Goal: Task Accomplishment & Management: Manage account settings

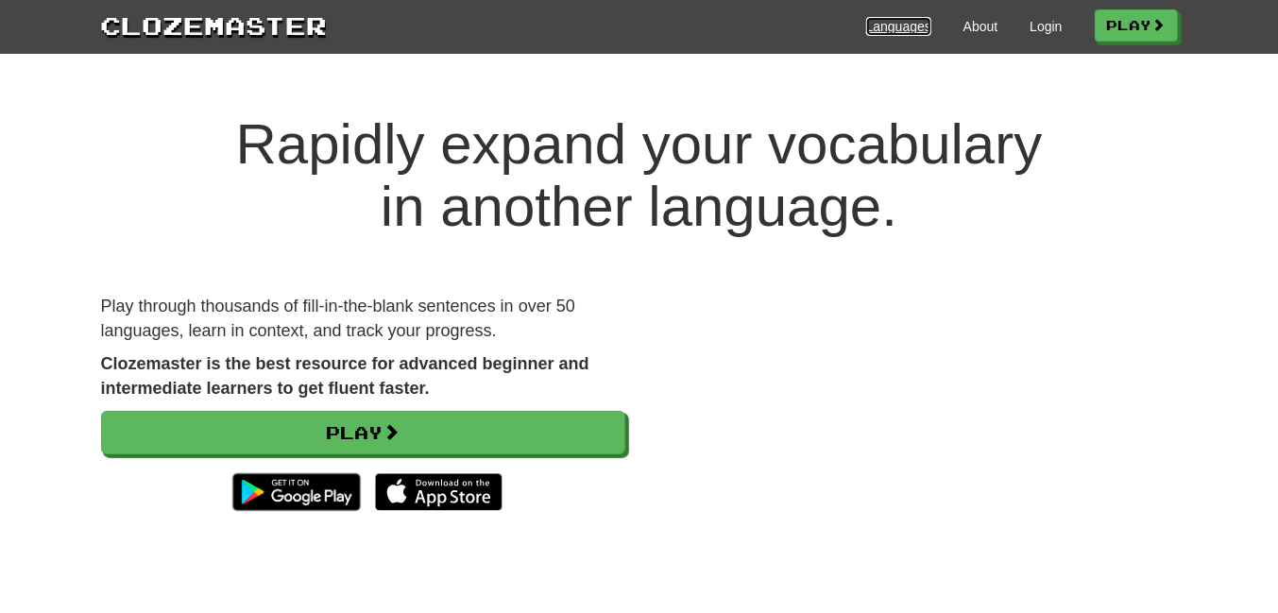
click at [867, 23] on link "Languages" at bounding box center [898, 26] width 65 height 19
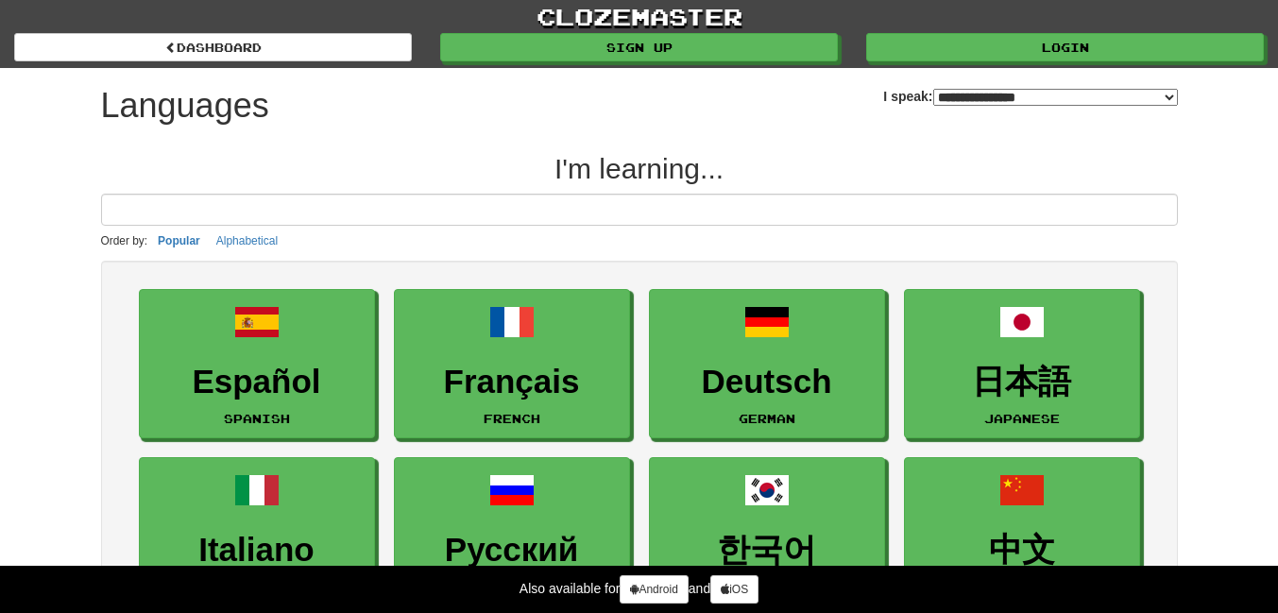
select select "*******"
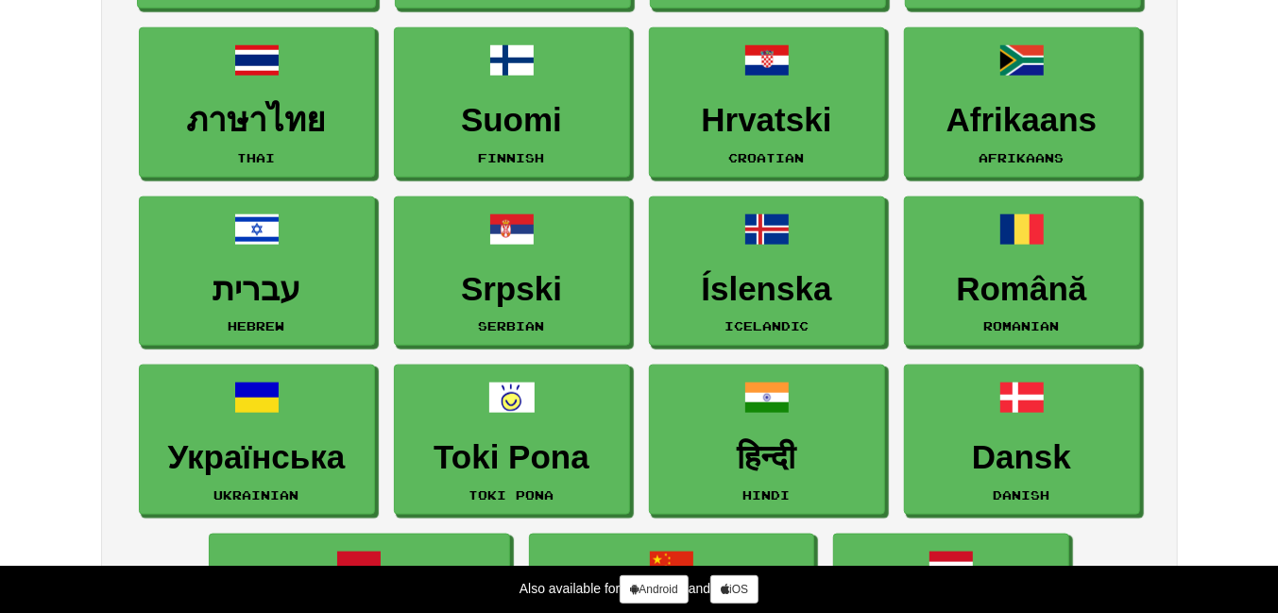
scroll to position [1104, 0]
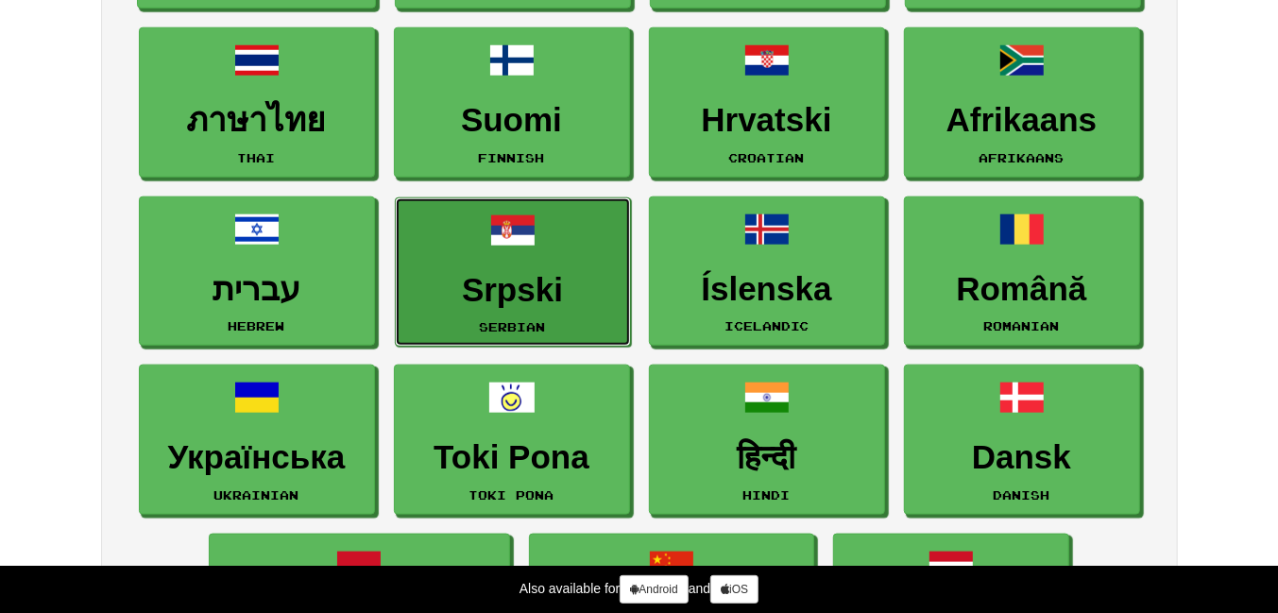
click at [613, 237] on link "Srpski Serbian" at bounding box center [513, 272] width 236 height 150
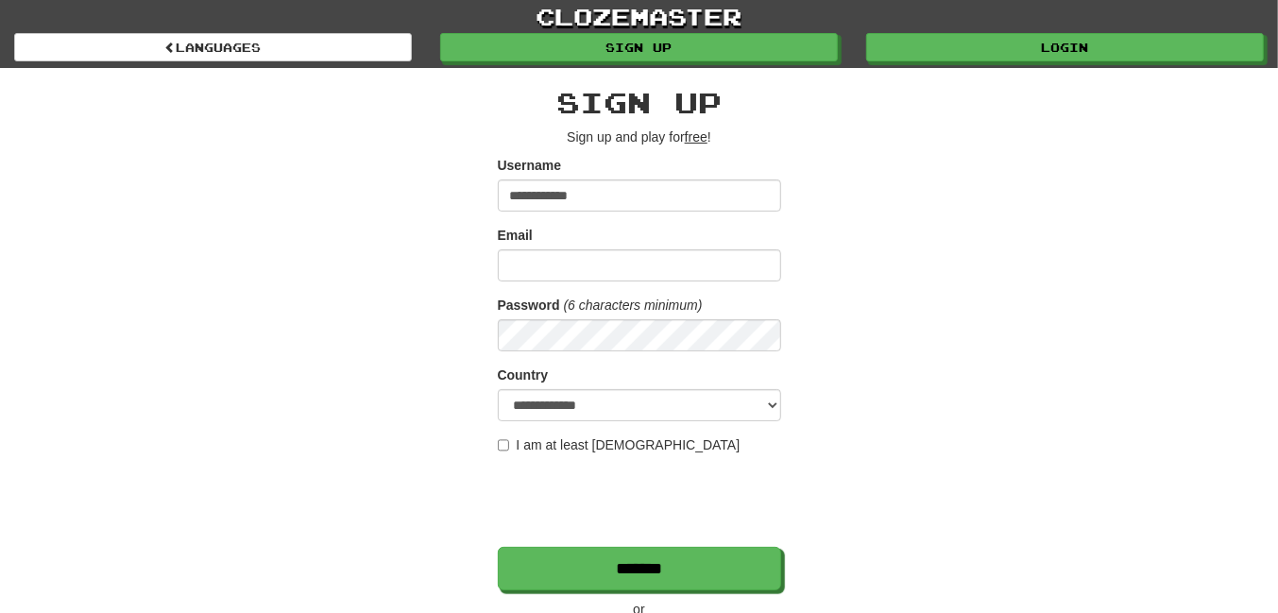
type input "**********"
click at [584, 259] on input "Email" at bounding box center [639, 265] width 283 height 32
type input "**********"
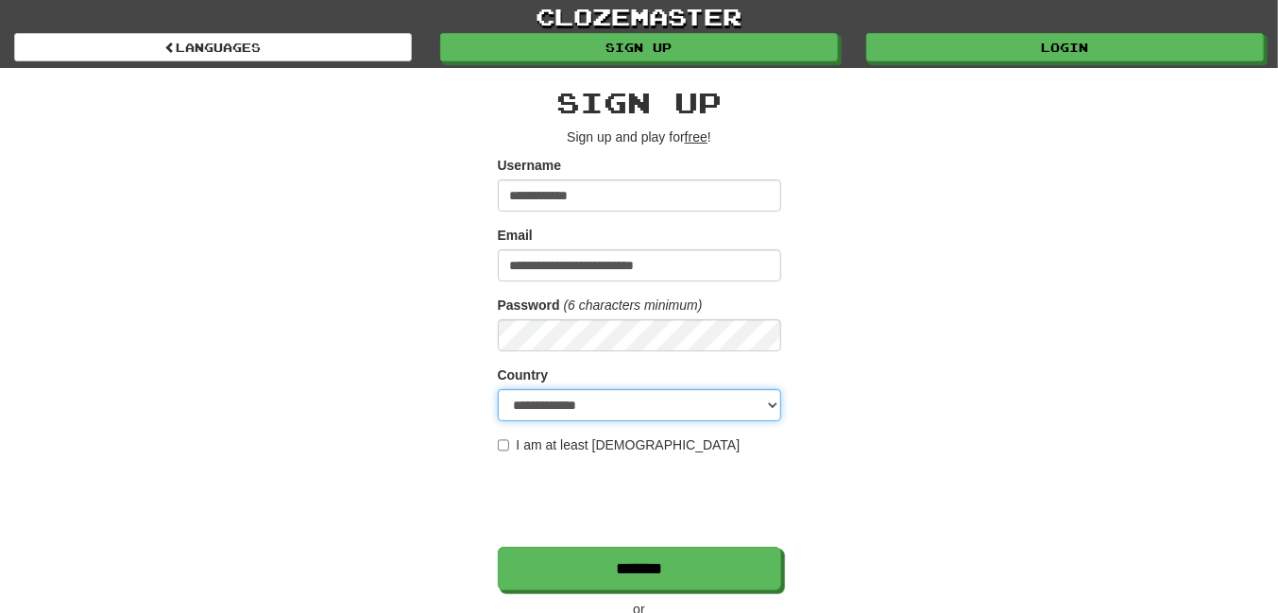
select select "**"
click at [613, 445] on label "I am at least 16 years old" at bounding box center [619, 444] width 243 height 19
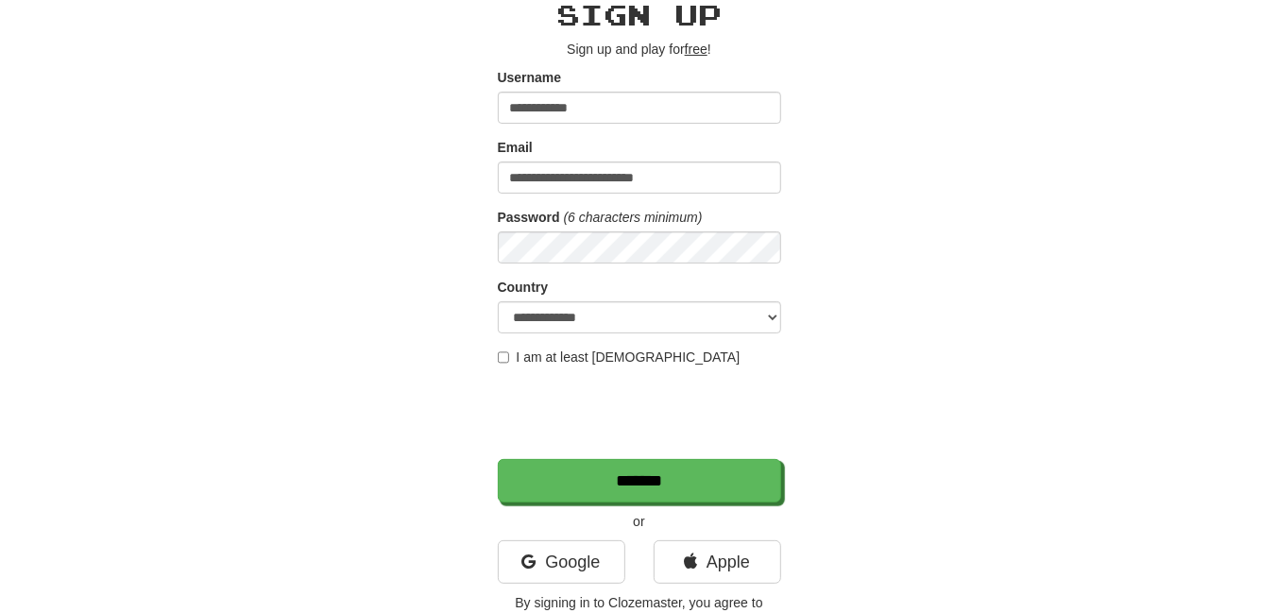
scroll to position [111, 0]
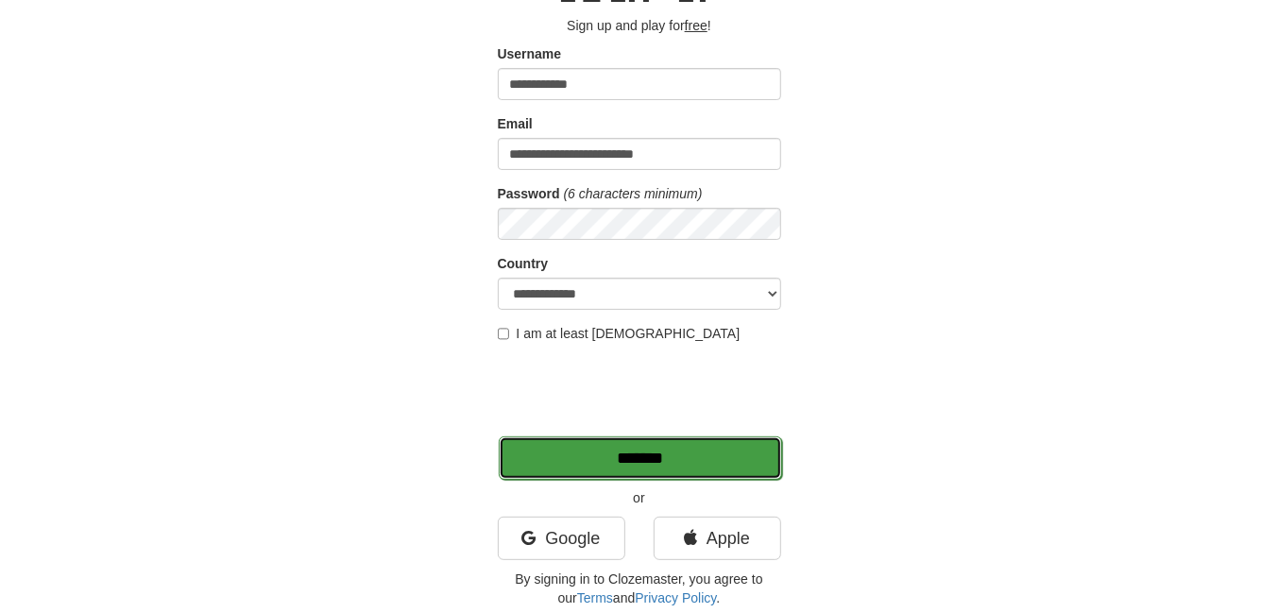
click at [656, 470] on input "*******" at bounding box center [640, 457] width 283 height 43
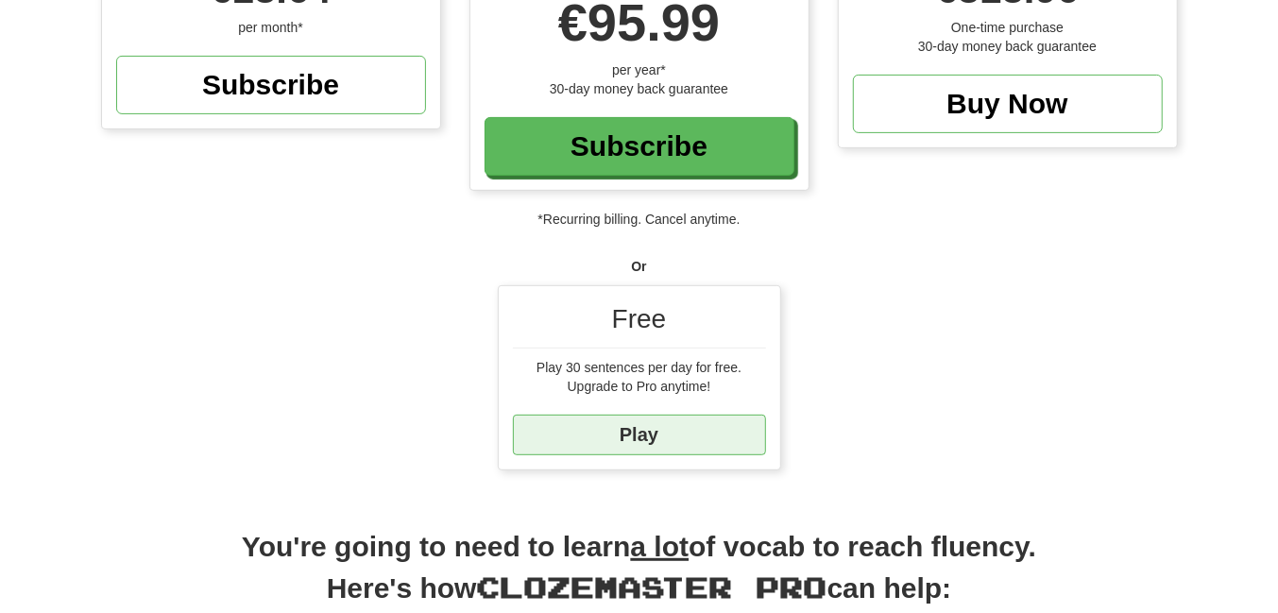
scroll to position [327, 0]
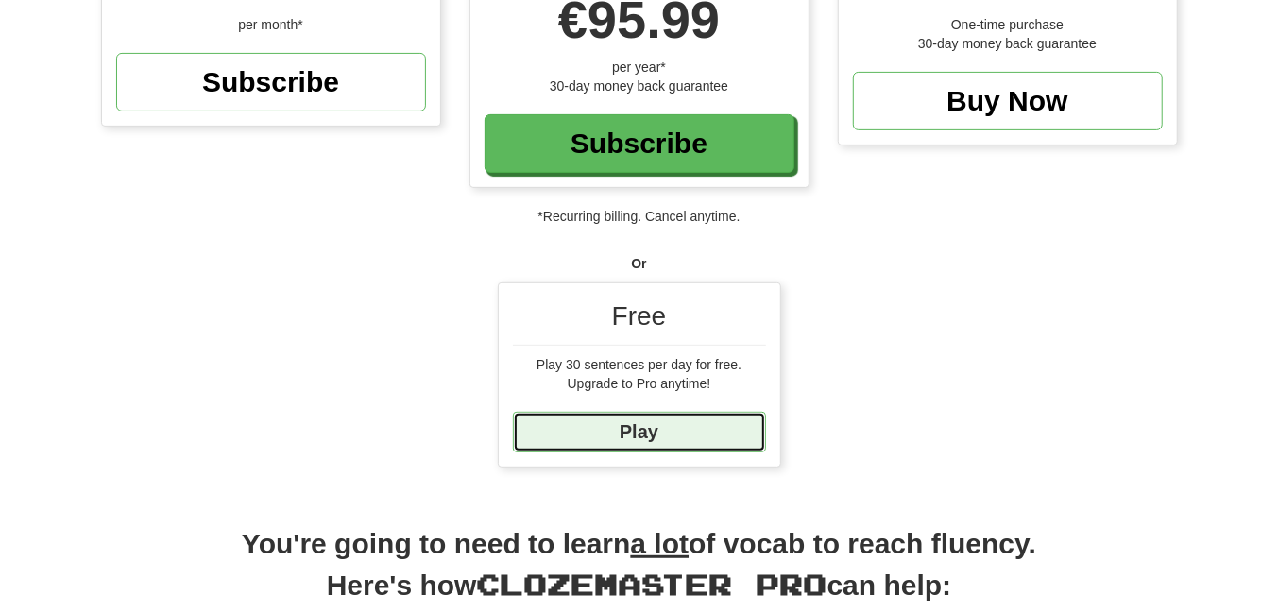
click at [595, 438] on link "Play" at bounding box center [639, 432] width 253 height 41
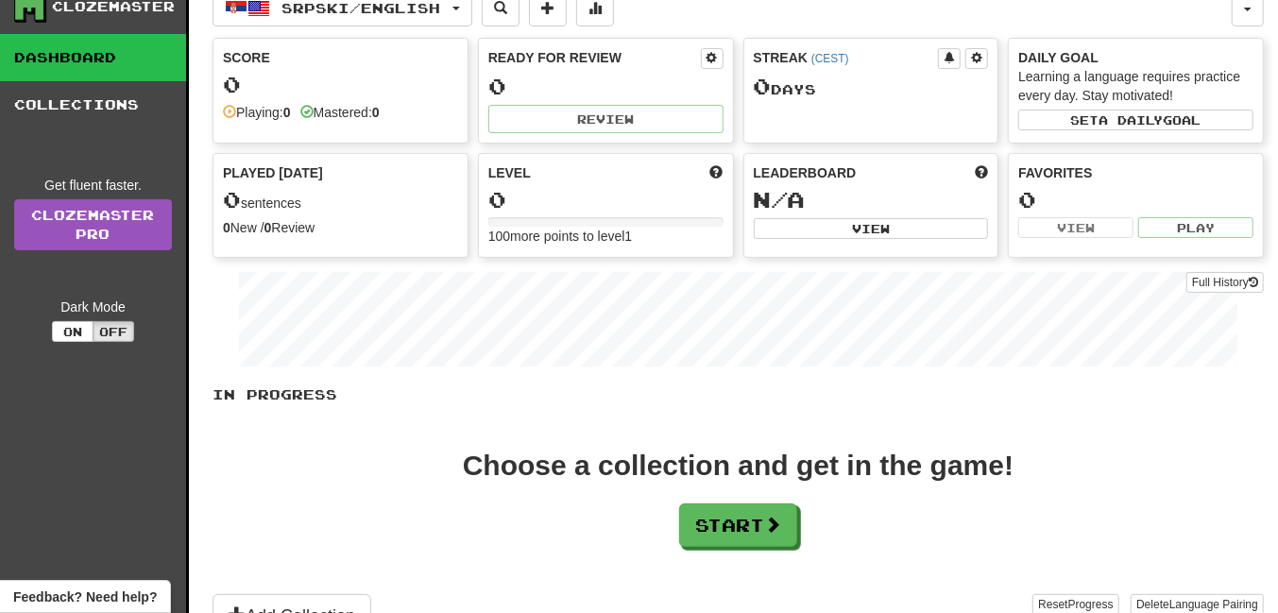
scroll to position [246, 0]
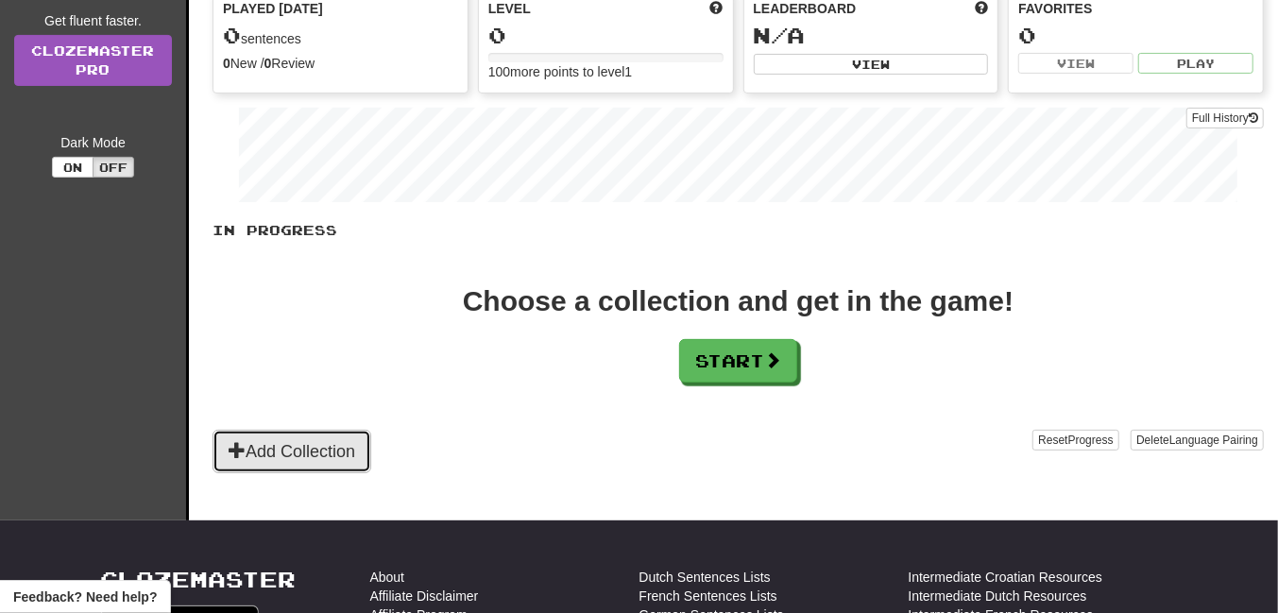
click at [238, 433] on button "Add Collection" at bounding box center [291, 451] width 159 height 43
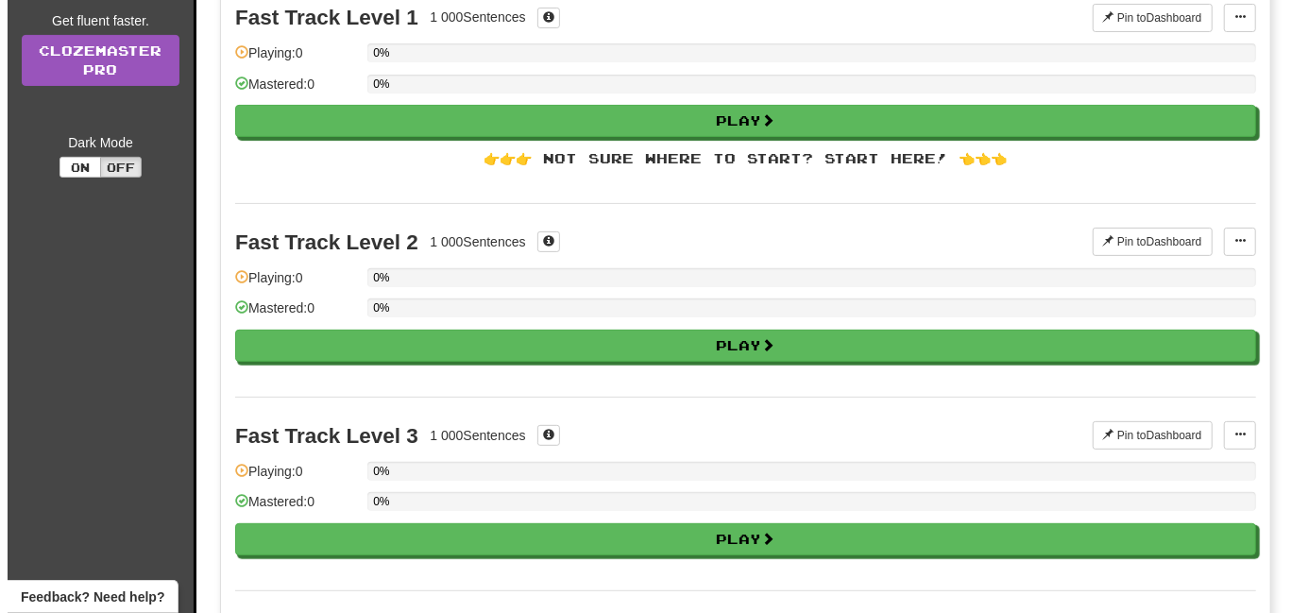
scroll to position [0, 0]
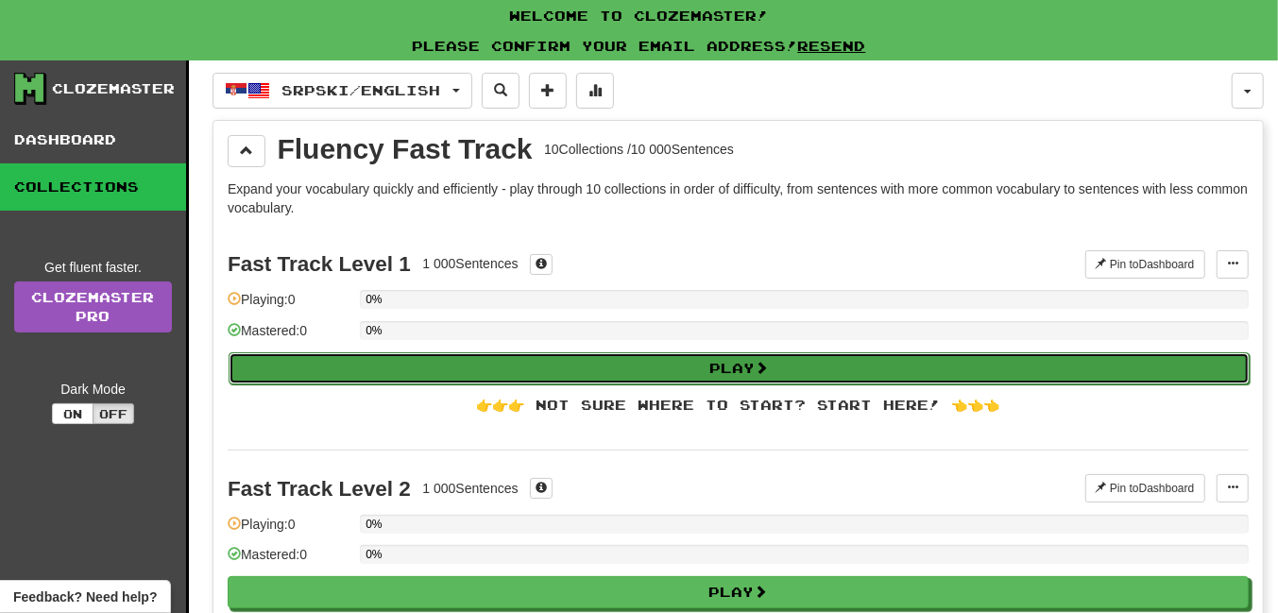
click at [359, 371] on button "Play" at bounding box center [739, 368] width 1021 height 32
select select "**"
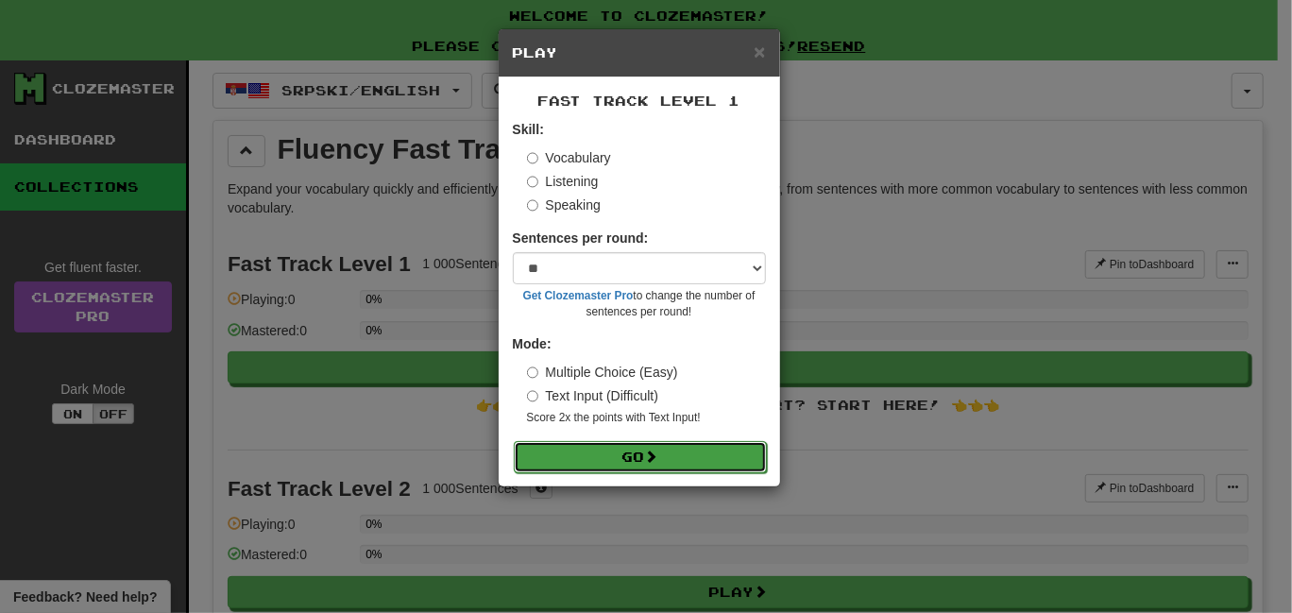
click at [592, 451] on button "Go" at bounding box center [640, 457] width 253 height 32
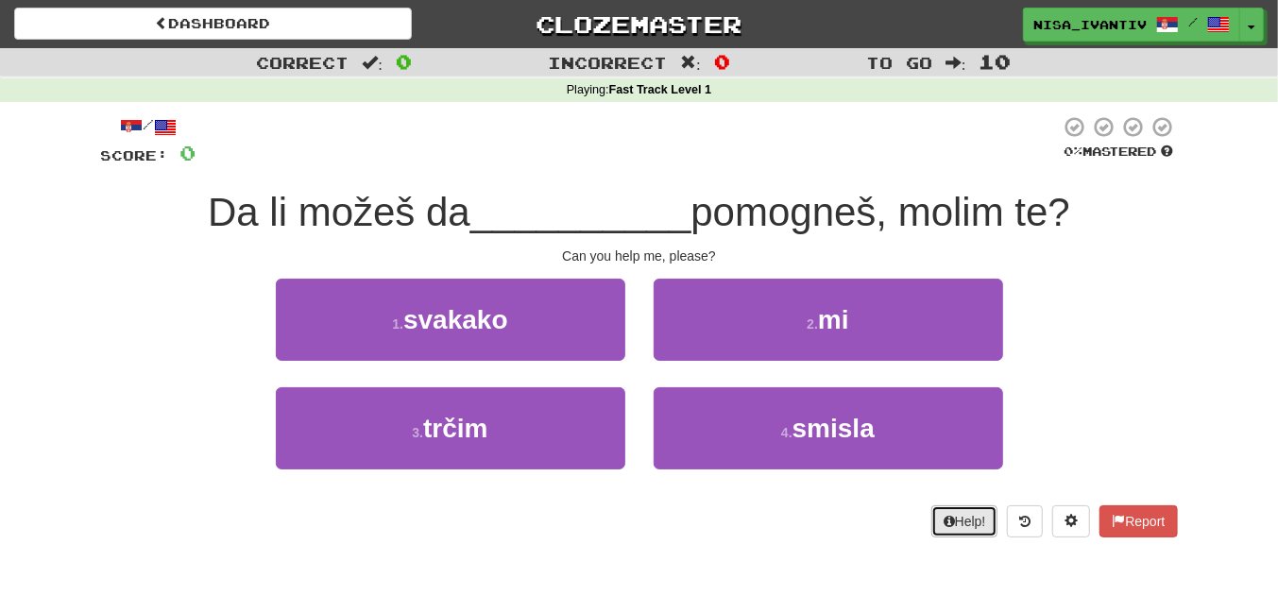
click at [977, 519] on button "Help!" at bounding box center [964, 521] width 67 height 32
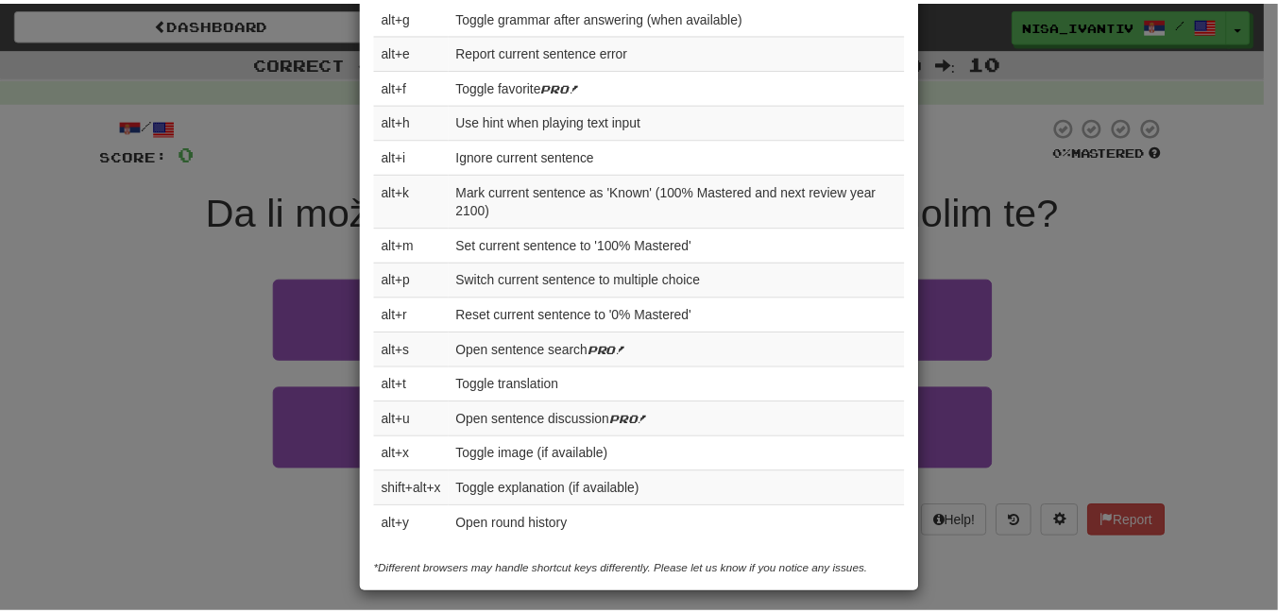
scroll to position [768, 0]
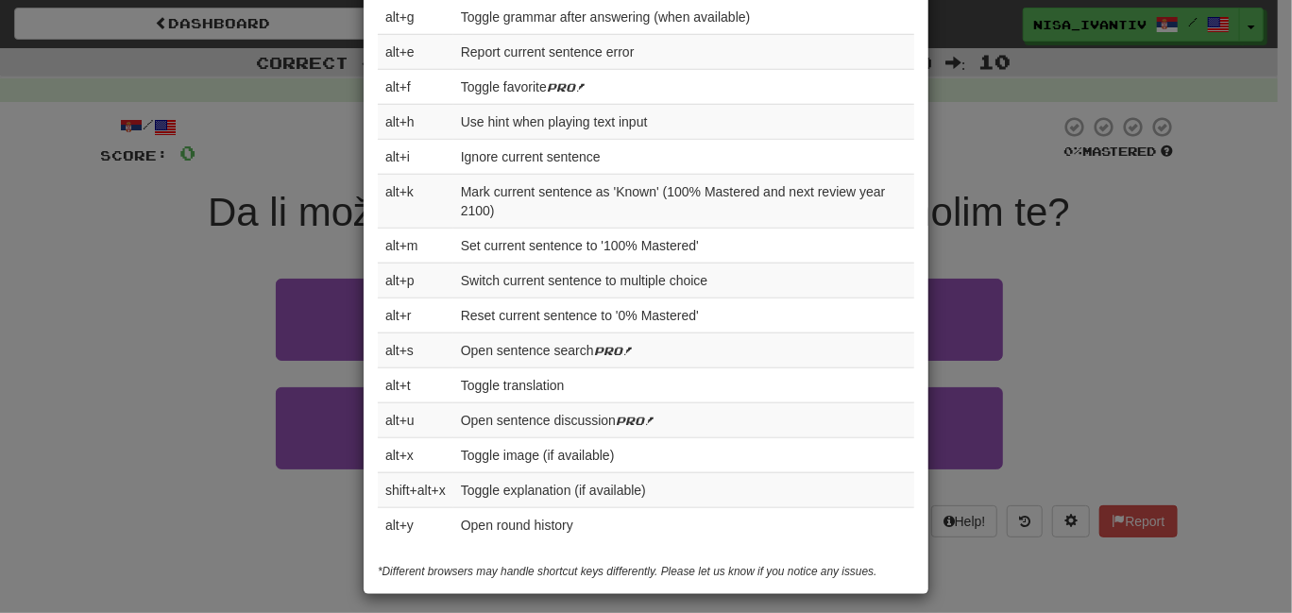
click at [1008, 190] on div "× Help Complete the sentence with the correct missing word! 👉 Run Tutorial 👈 Po…" at bounding box center [646, 306] width 1292 height 613
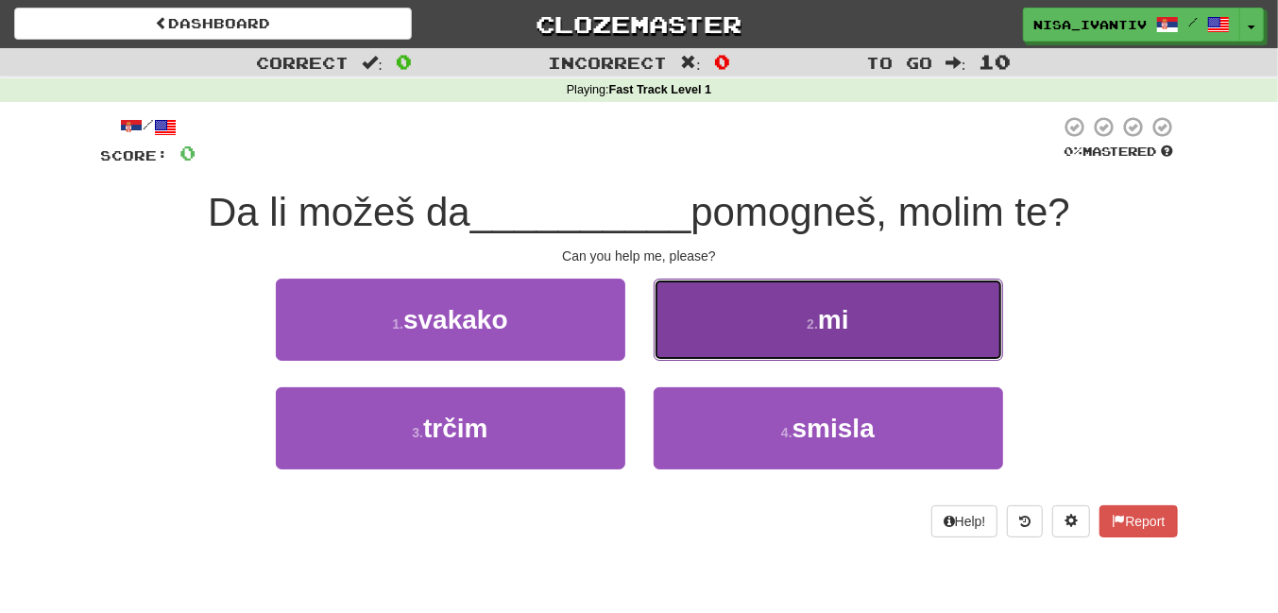
click at [744, 339] on button "2 . mi" at bounding box center [828, 320] width 349 height 82
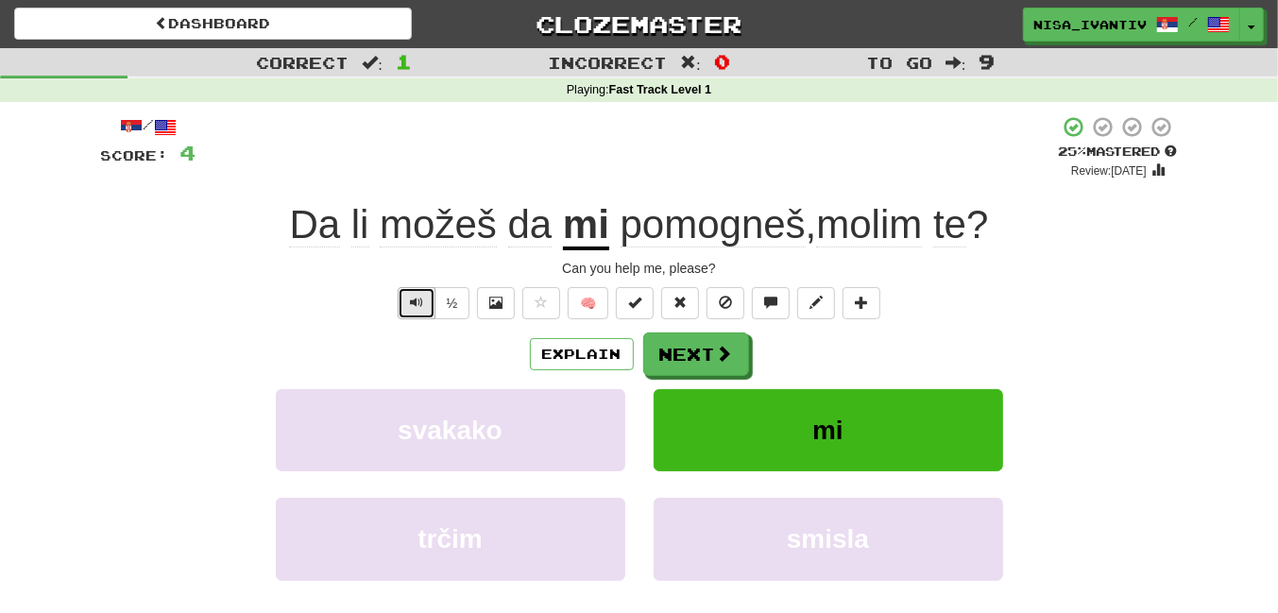
click at [429, 301] on button "Text-to-speech controls" at bounding box center [417, 303] width 38 height 32
click at [461, 301] on button "½" at bounding box center [452, 303] width 36 height 32
click at [460, 307] on button "½" at bounding box center [452, 303] width 36 height 32
click at [498, 304] on span at bounding box center [495, 302] width 13 height 13
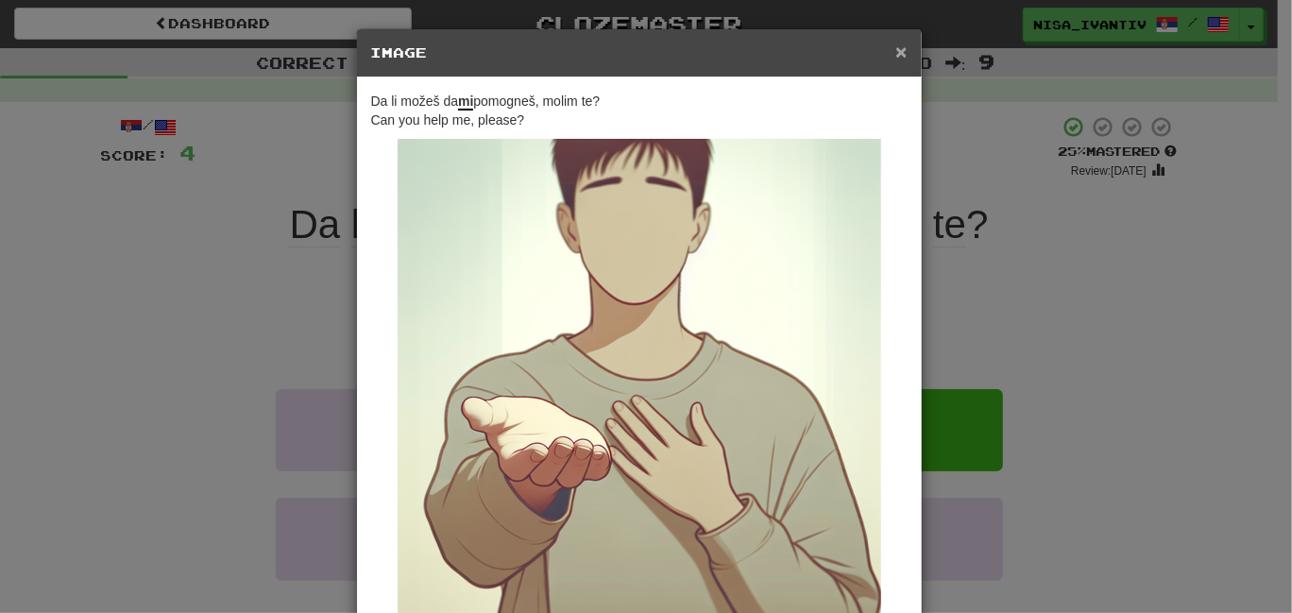
click at [895, 52] on span "×" at bounding box center [900, 52] width 11 height 22
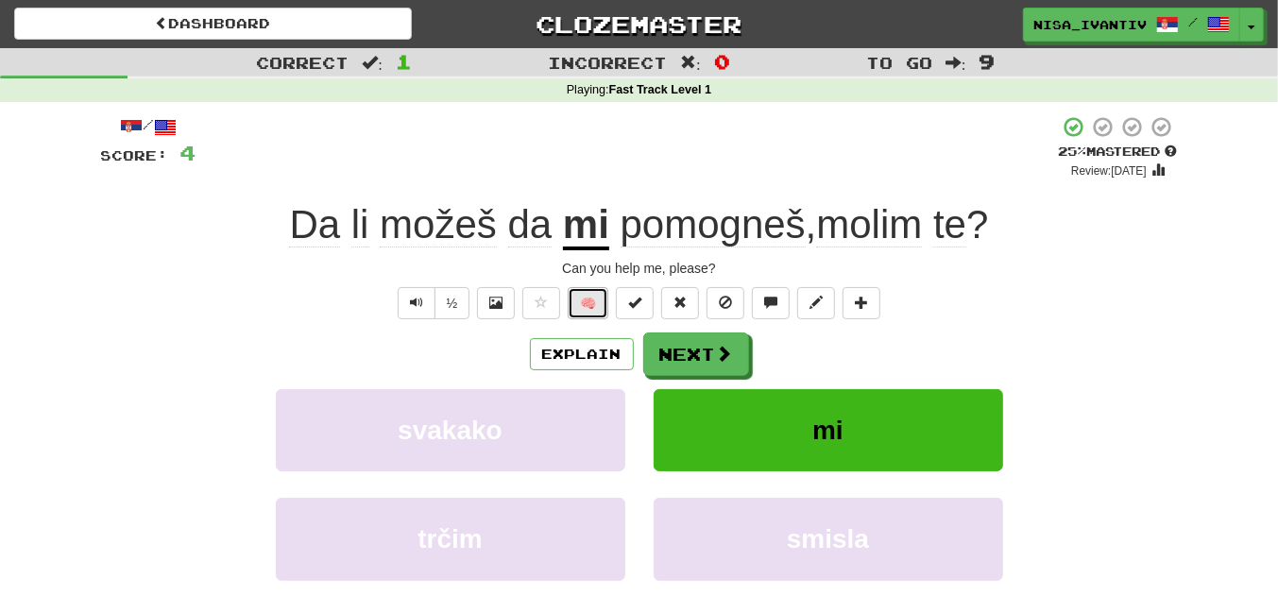
click at [602, 295] on button "🧠" at bounding box center [588, 303] width 41 height 32
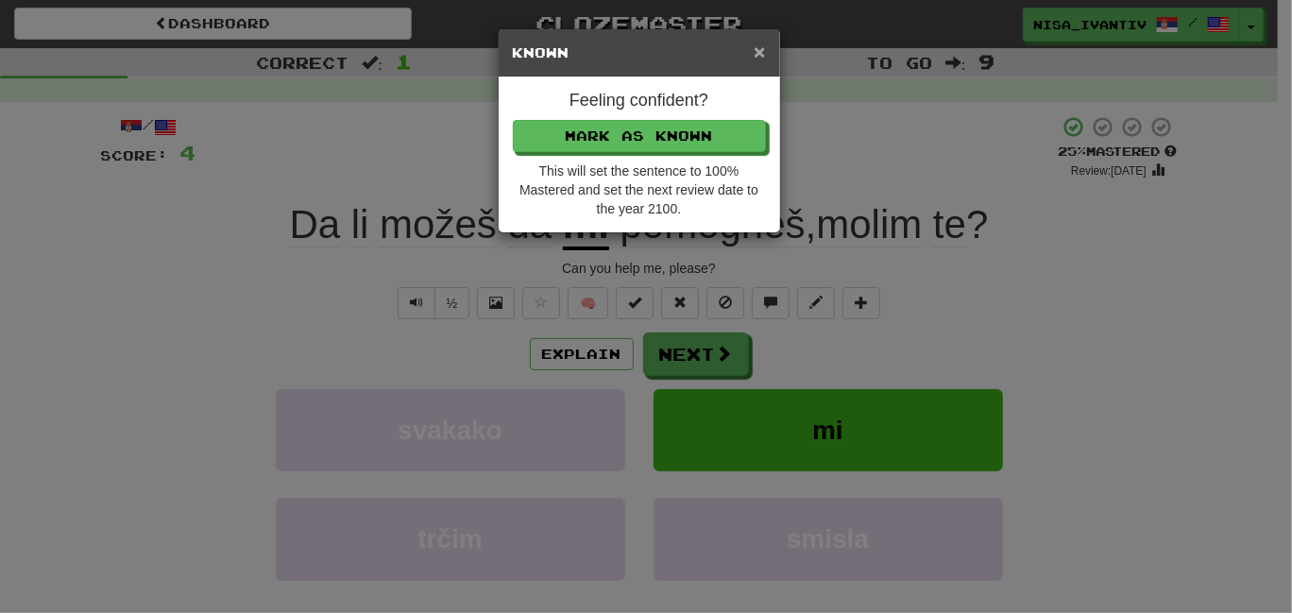
click at [759, 54] on span "×" at bounding box center [759, 52] width 11 height 22
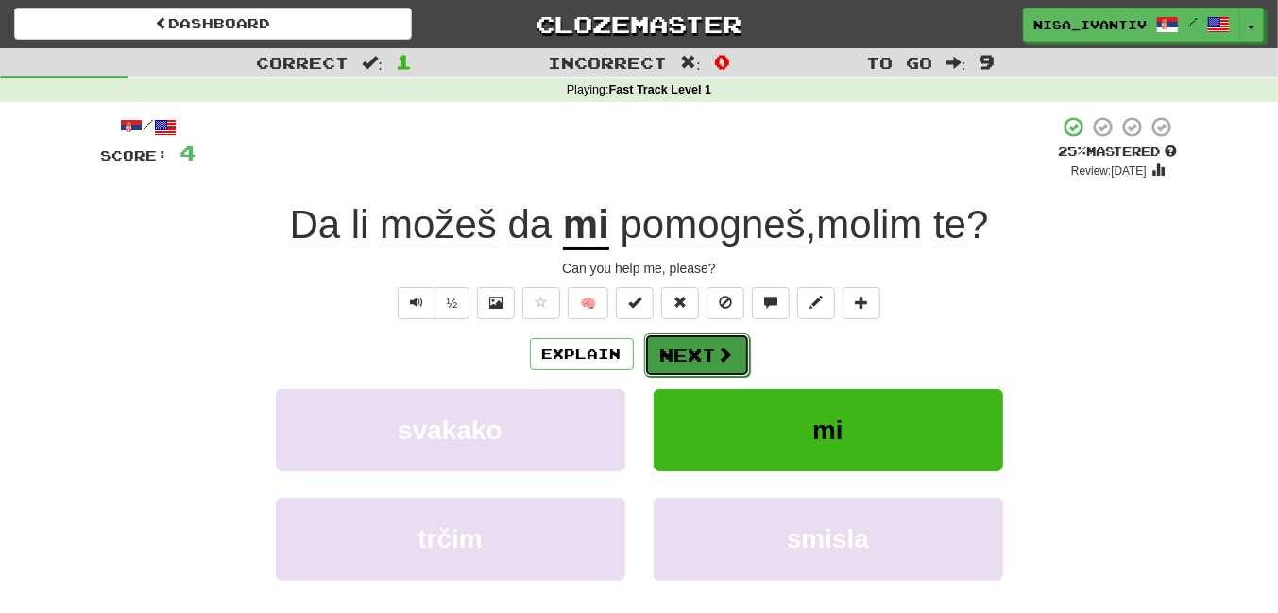
click at [671, 359] on button "Next" at bounding box center [697, 354] width 106 height 43
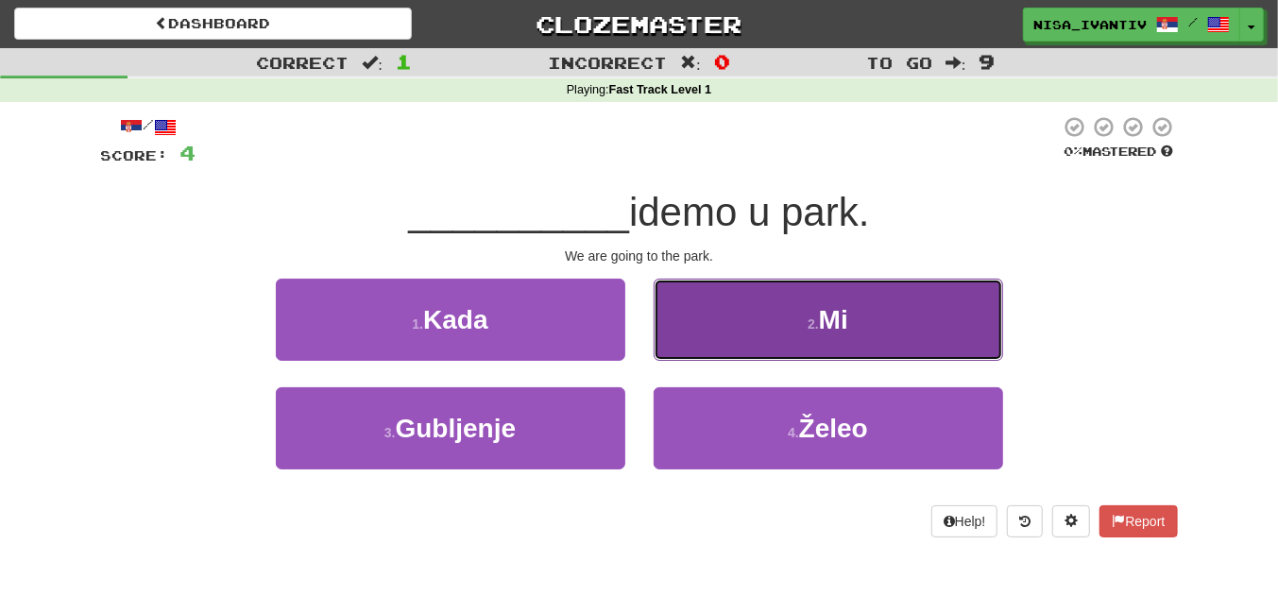
click at [888, 303] on button "2 . Mi" at bounding box center [828, 320] width 349 height 82
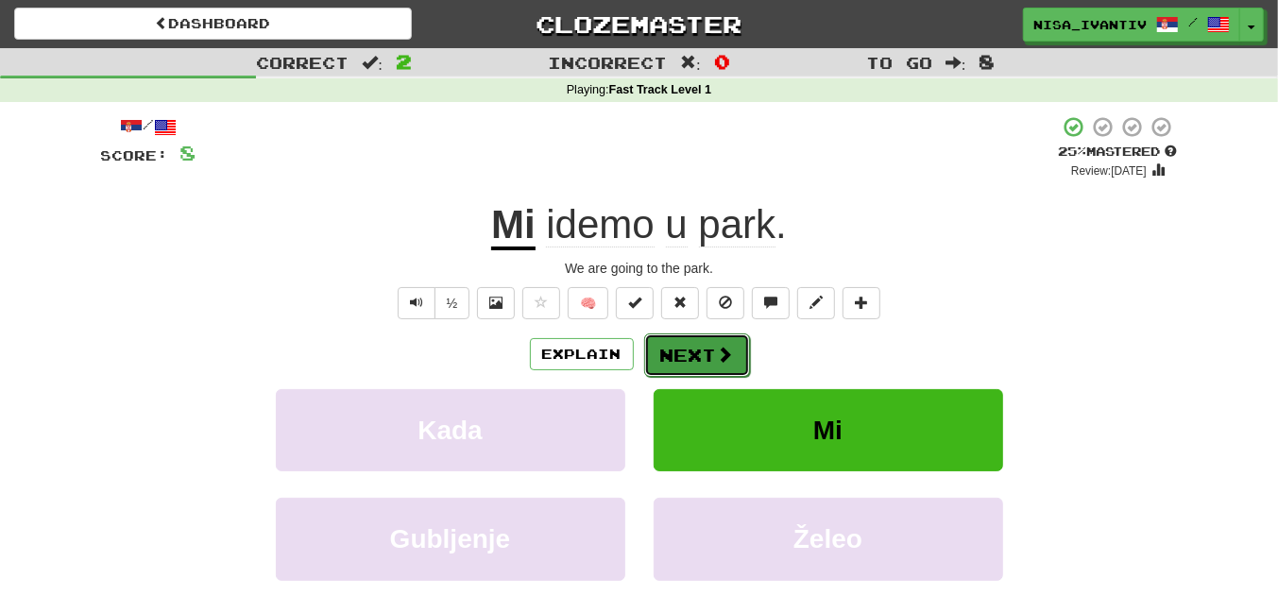
click at [700, 366] on button "Next" at bounding box center [697, 354] width 106 height 43
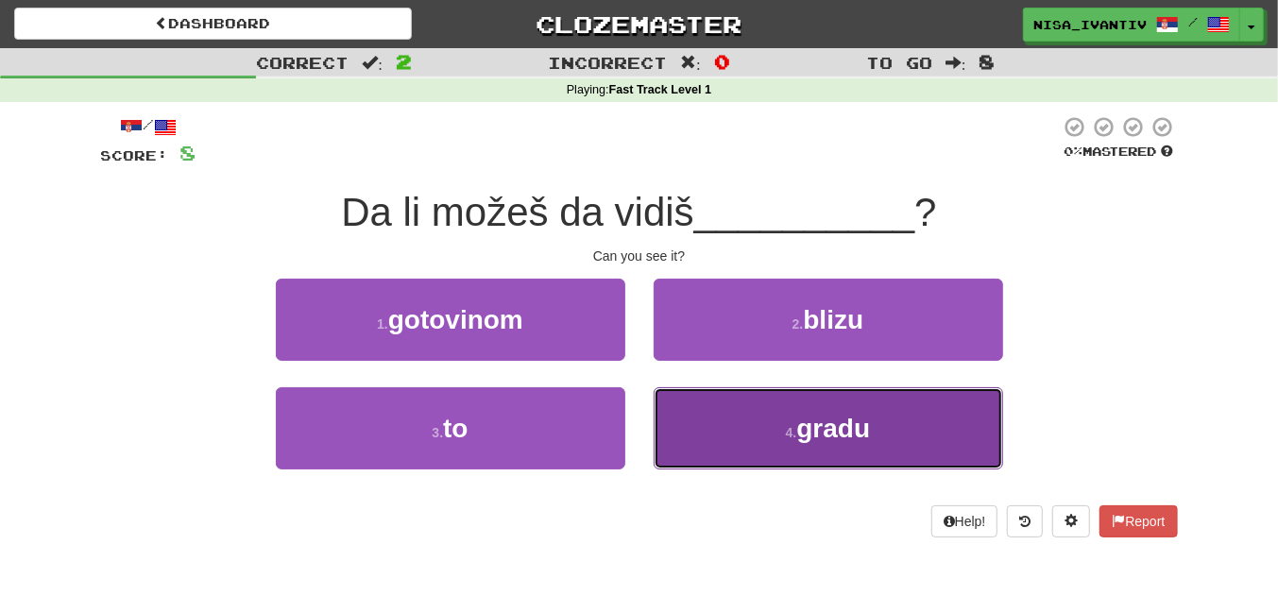
click at [772, 444] on button "4 . gradu" at bounding box center [828, 428] width 349 height 82
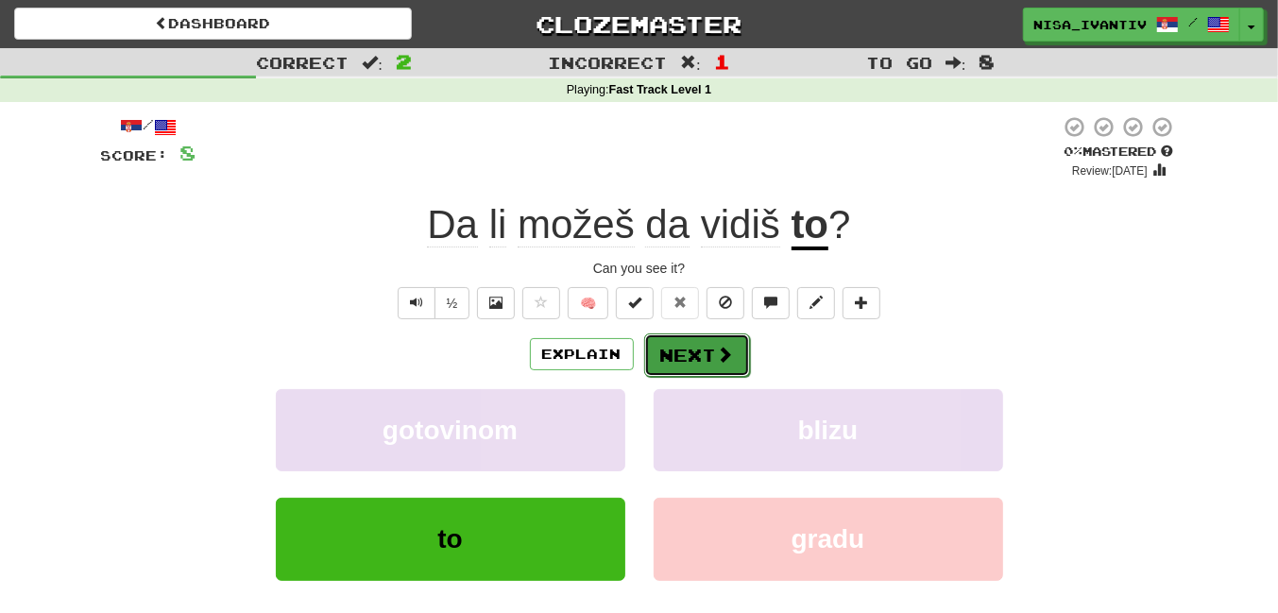
click at [697, 359] on button "Next" at bounding box center [697, 354] width 106 height 43
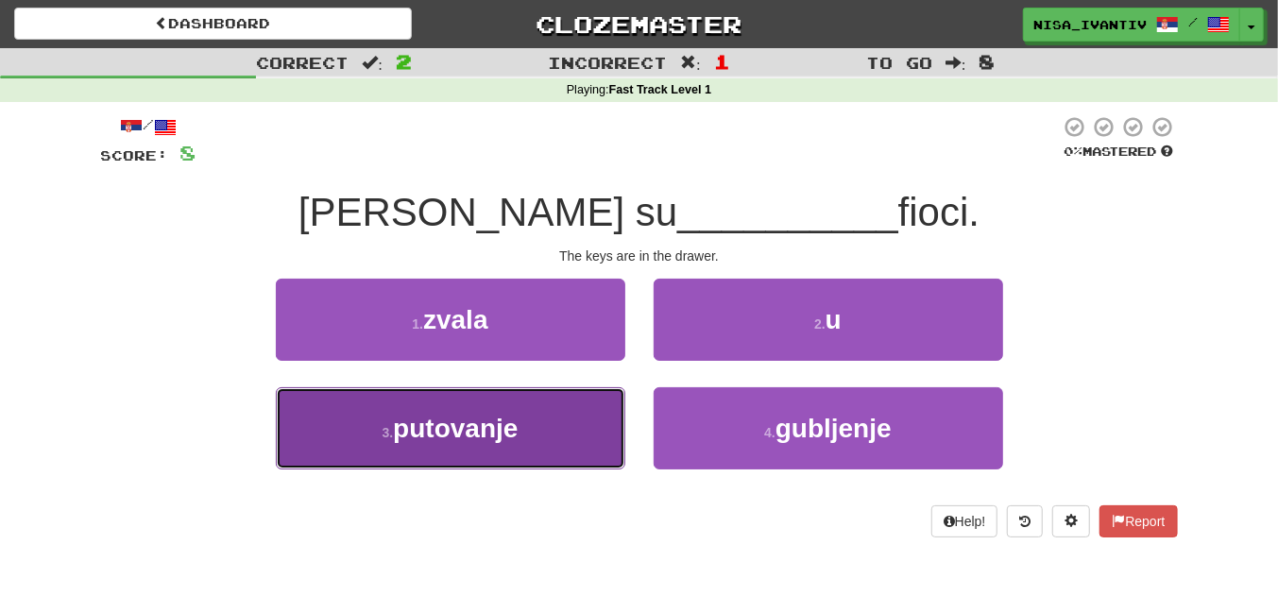
click at [541, 450] on button "3 . putovanje" at bounding box center [450, 428] width 349 height 82
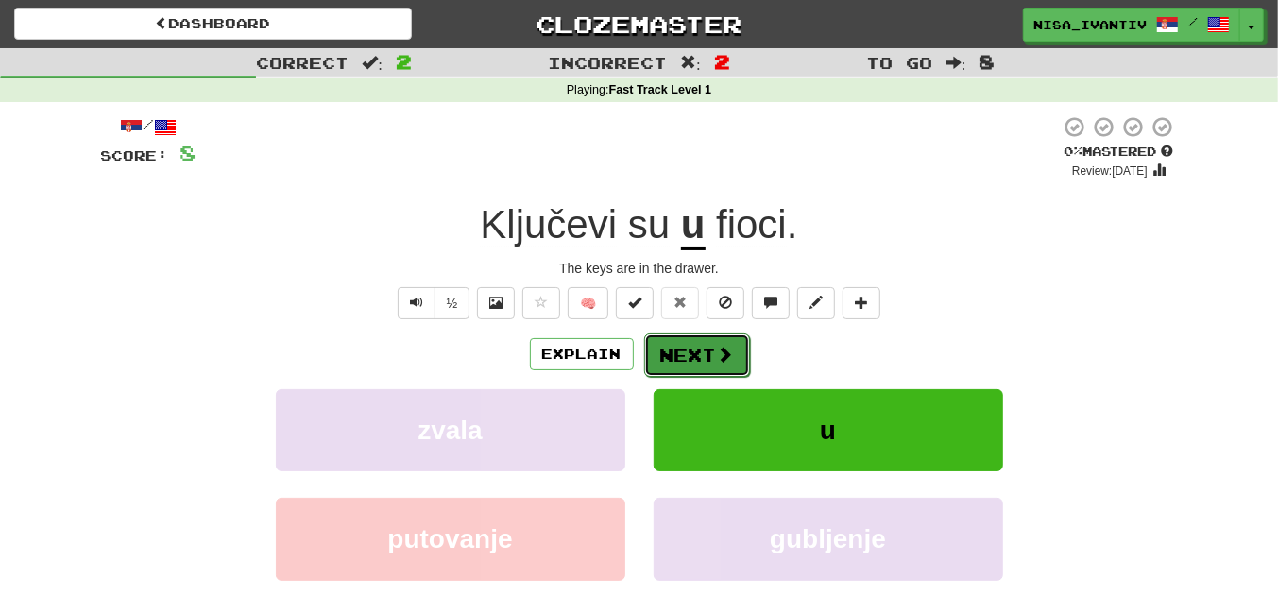
click at [703, 352] on button "Next" at bounding box center [697, 354] width 106 height 43
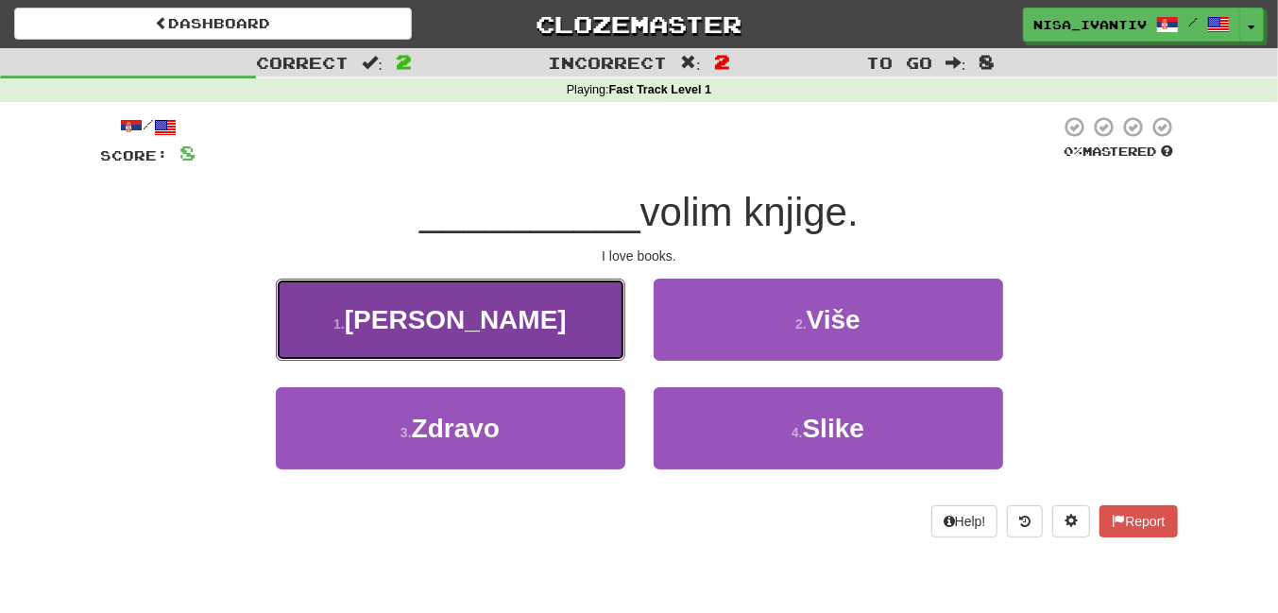
click at [556, 318] on button "1 . Ja" at bounding box center [450, 320] width 349 height 82
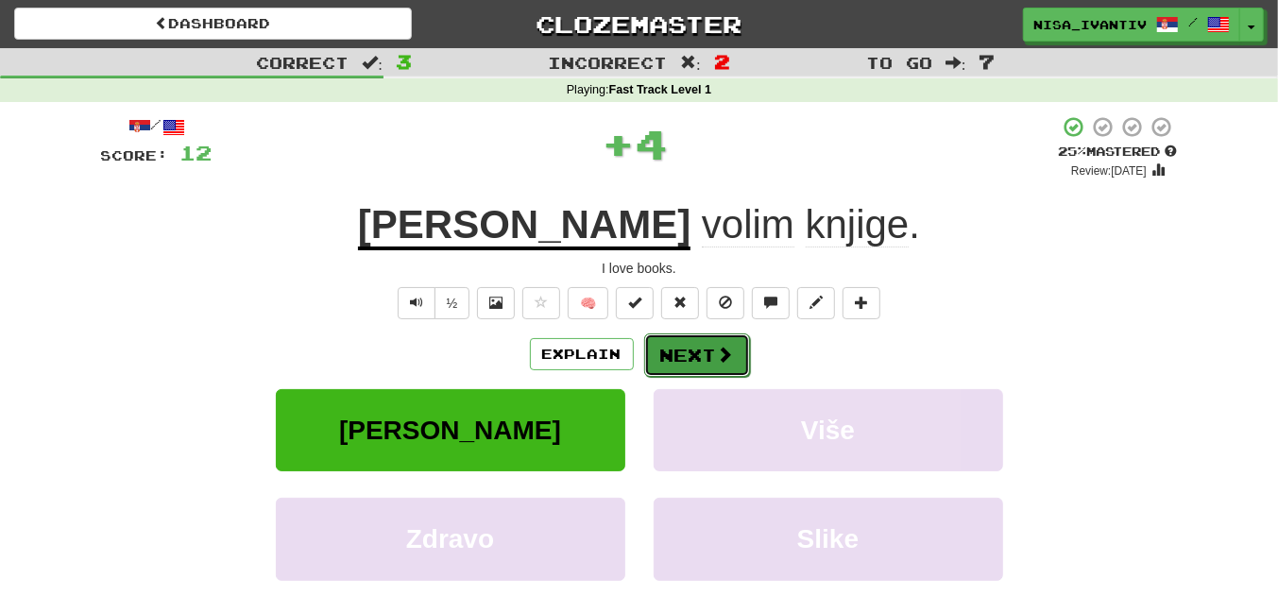
click at [692, 355] on button "Next" at bounding box center [697, 354] width 106 height 43
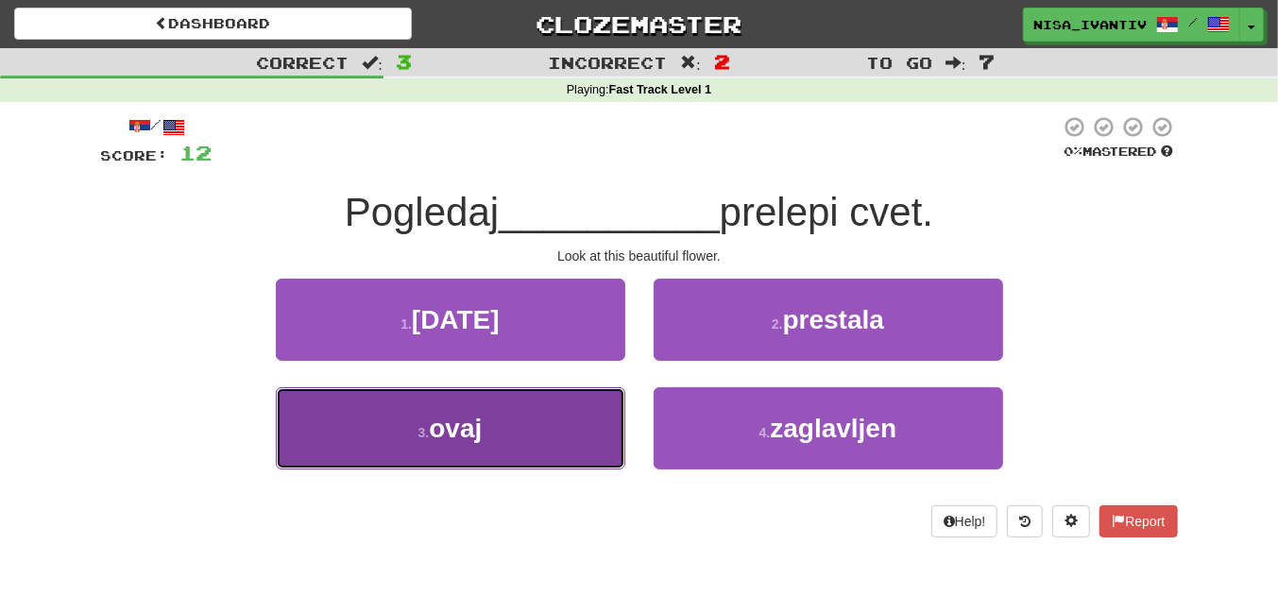
click at [571, 445] on button "3 . ovaj" at bounding box center [450, 428] width 349 height 82
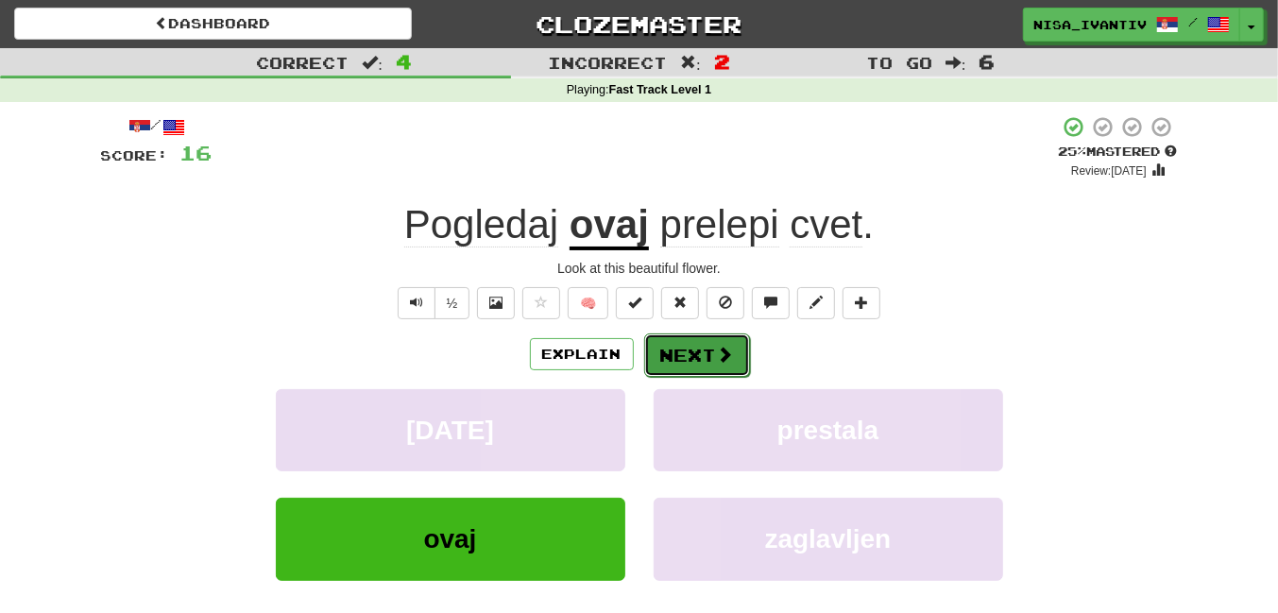
click at [709, 340] on button "Next" at bounding box center [697, 354] width 106 height 43
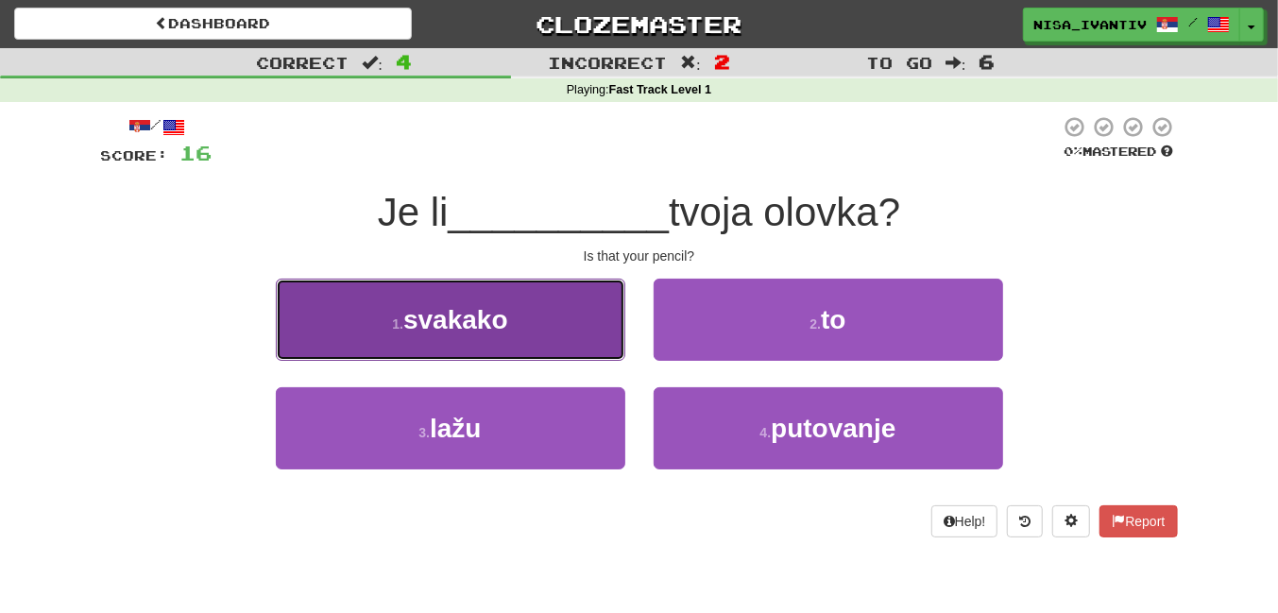
click at [561, 332] on button "1 . svakako" at bounding box center [450, 320] width 349 height 82
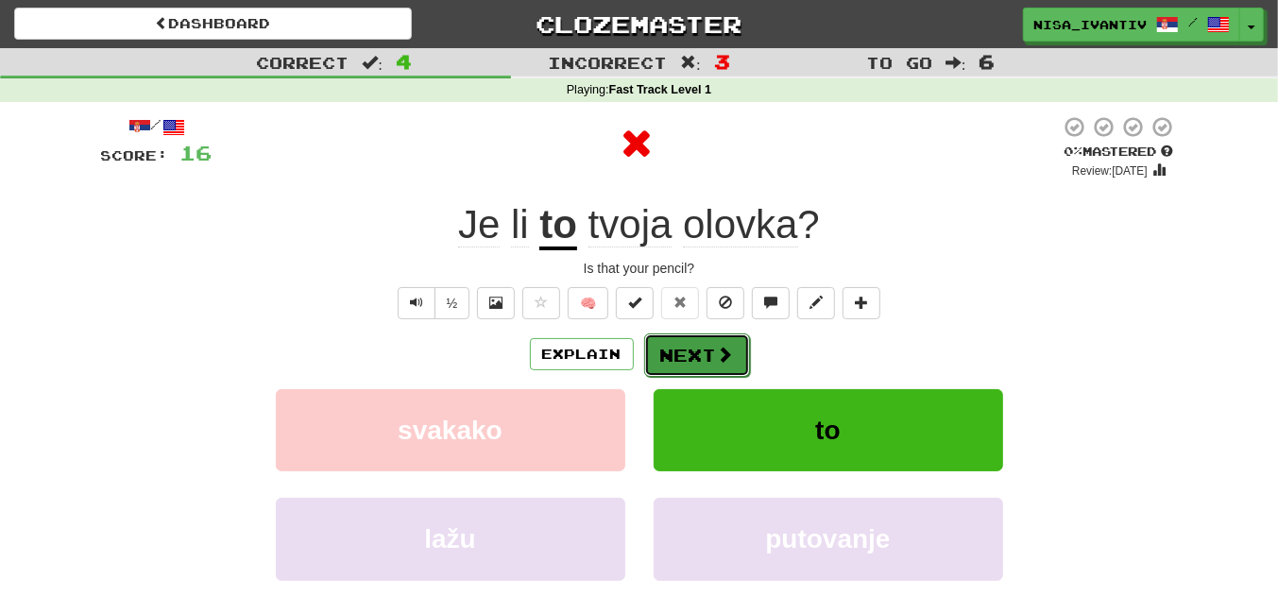
click at [734, 349] on button "Next" at bounding box center [697, 354] width 106 height 43
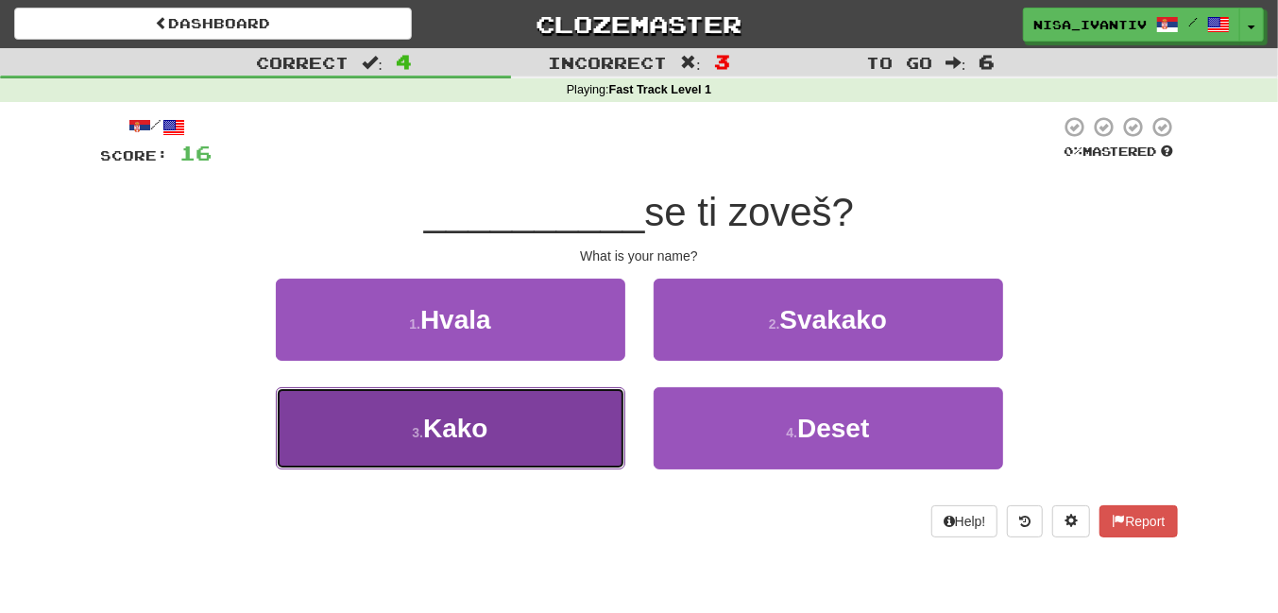
click at [500, 463] on button "3 . Kako" at bounding box center [450, 428] width 349 height 82
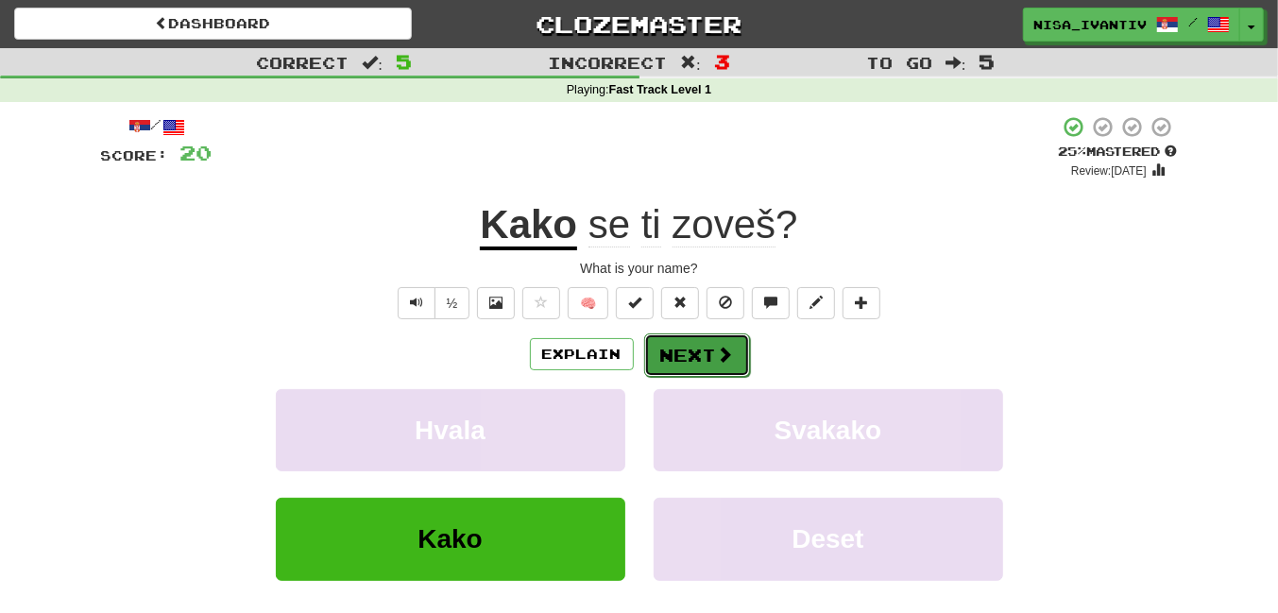
click at [651, 366] on button "Next" at bounding box center [697, 354] width 106 height 43
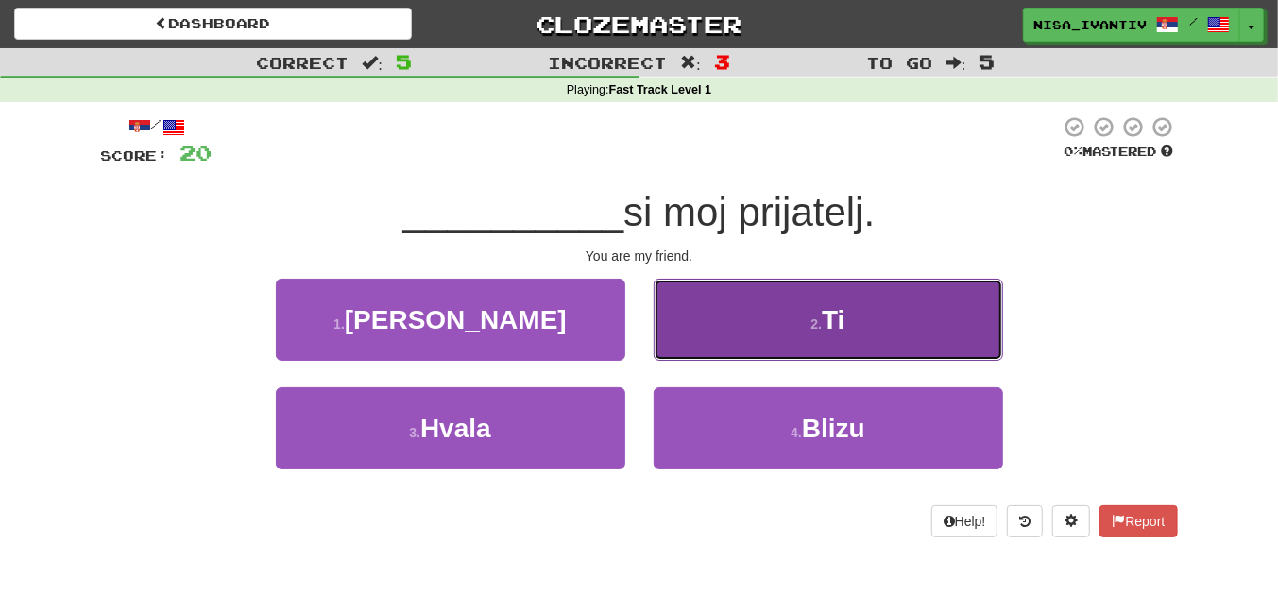
click at [736, 318] on button "2 . Ti" at bounding box center [828, 320] width 349 height 82
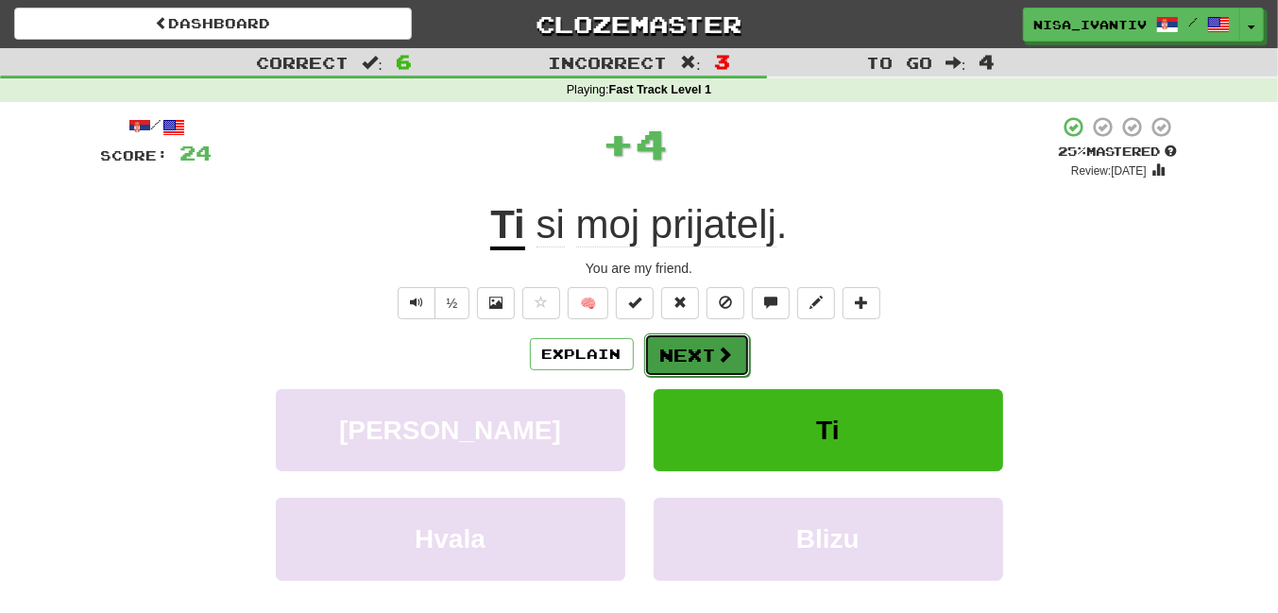
click at [735, 364] on button "Next" at bounding box center [697, 354] width 106 height 43
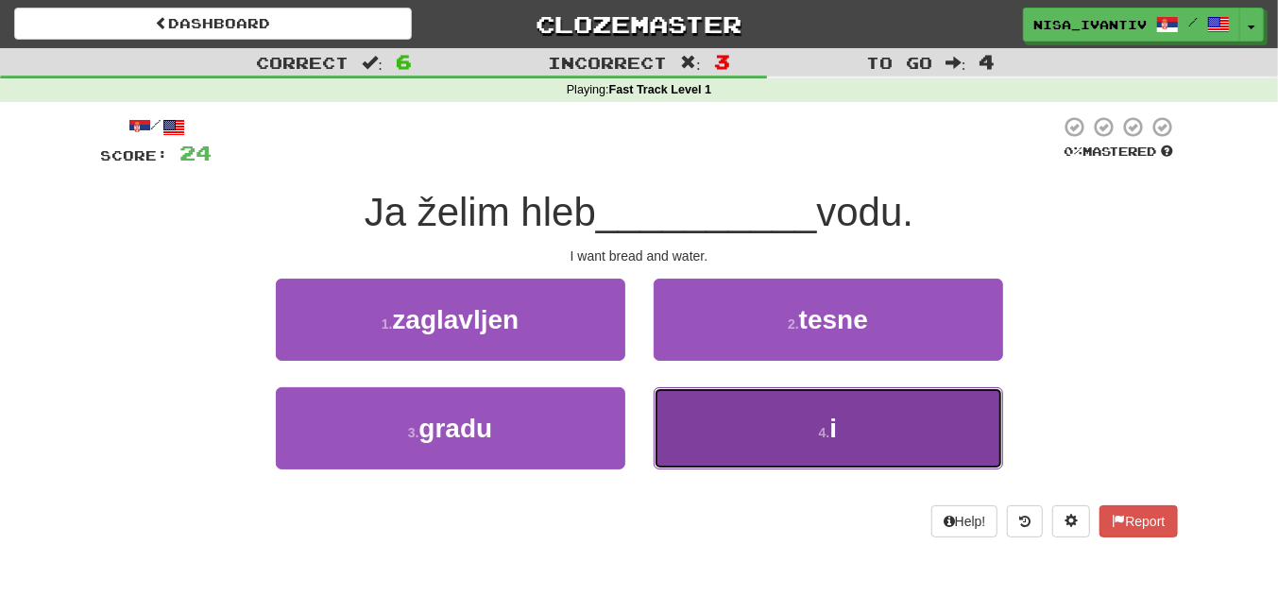
click at [769, 423] on button "4 . i" at bounding box center [828, 428] width 349 height 82
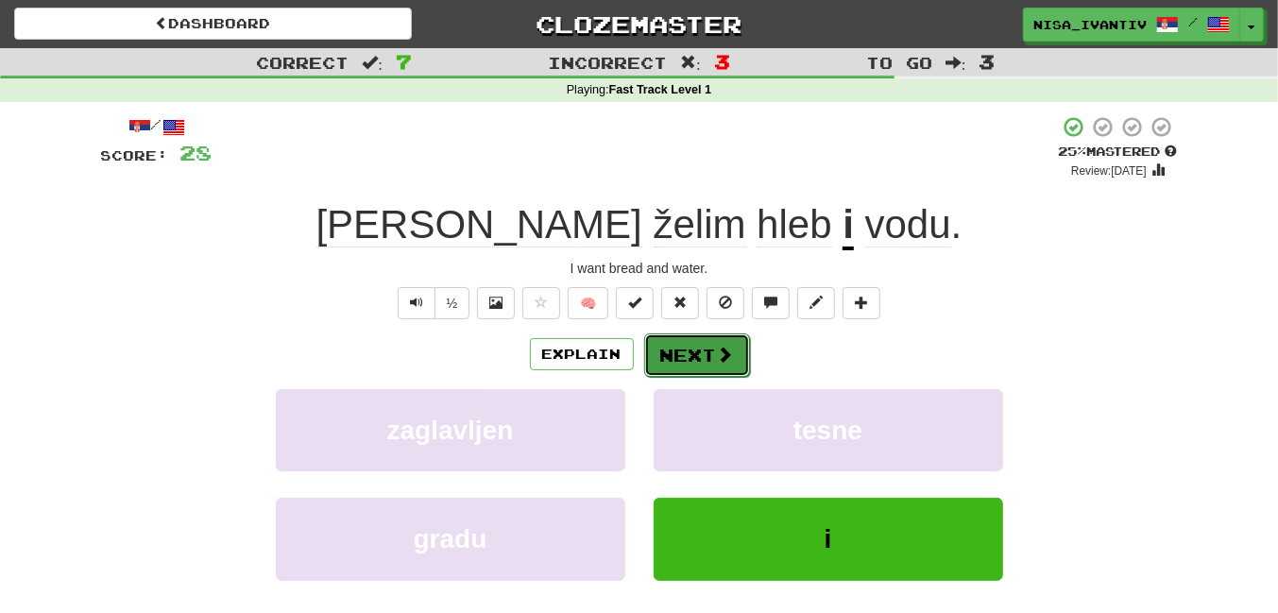
click at [722, 353] on span at bounding box center [725, 354] width 17 height 17
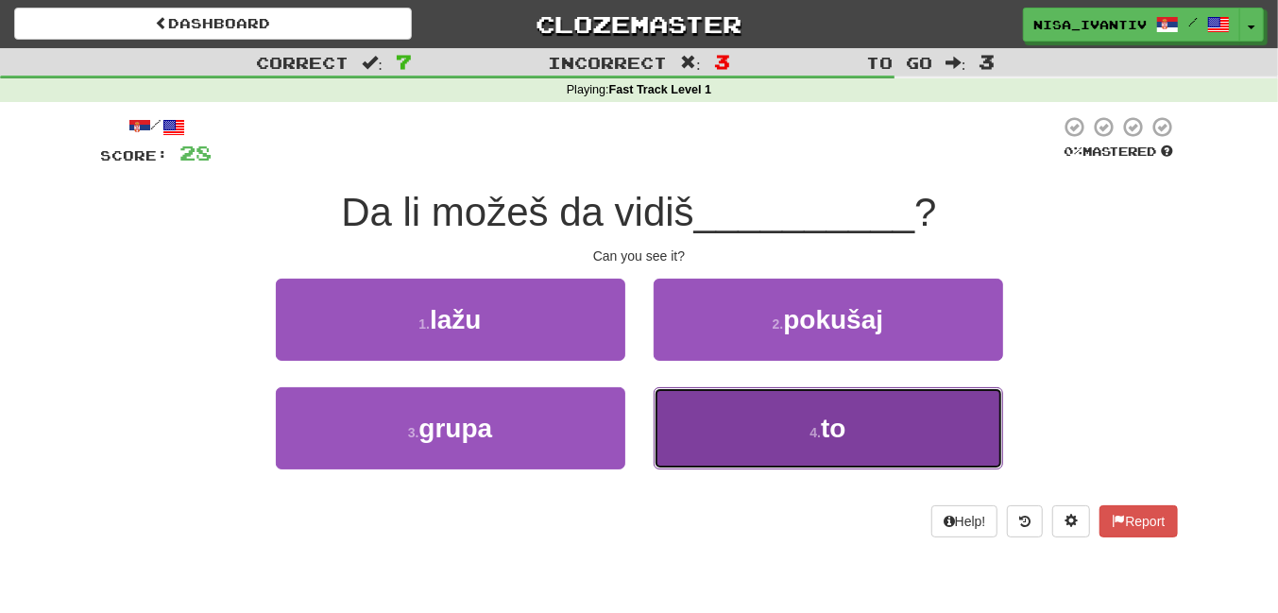
click at [773, 411] on button "4 . to" at bounding box center [828, 428] width 349 height 82
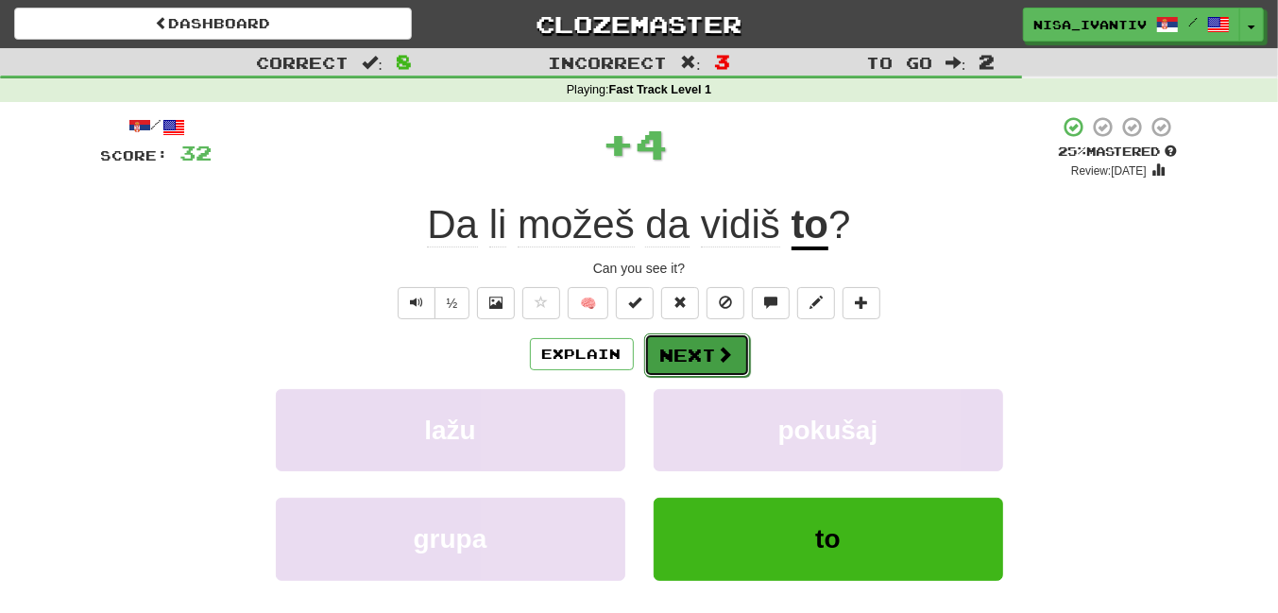
click at [689, 354] on button "Next" at bounding box center [697, 354] width 106 height 43
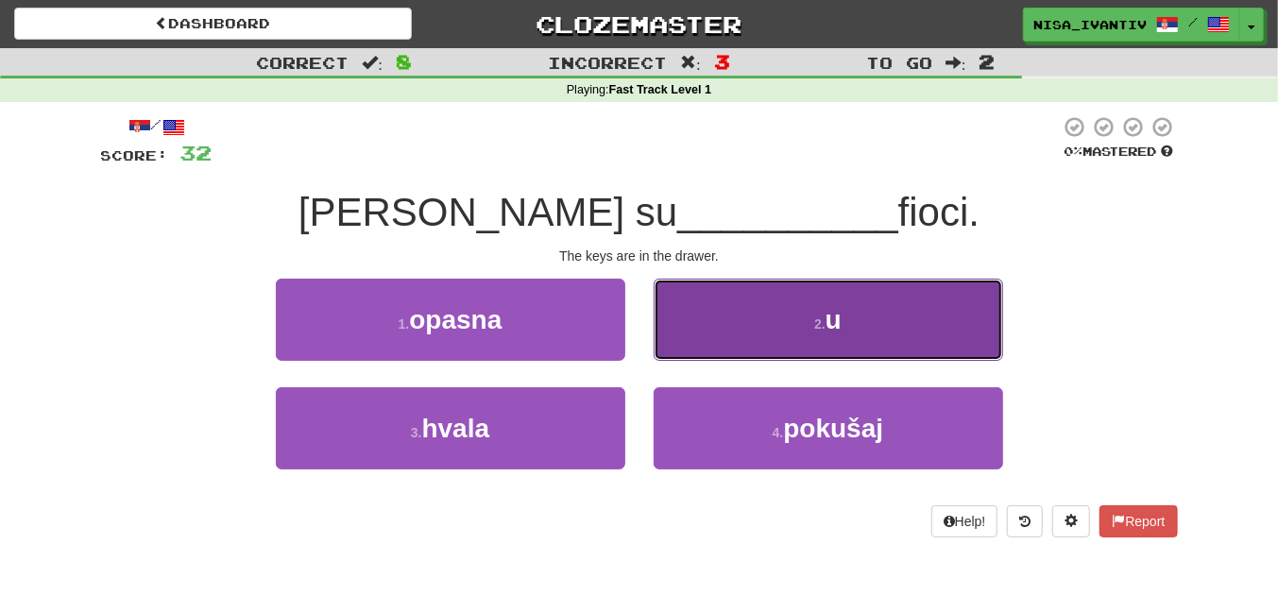
click at [692, 349] on button "2 . u" at bounding box center [828, 320] width 349 height 82
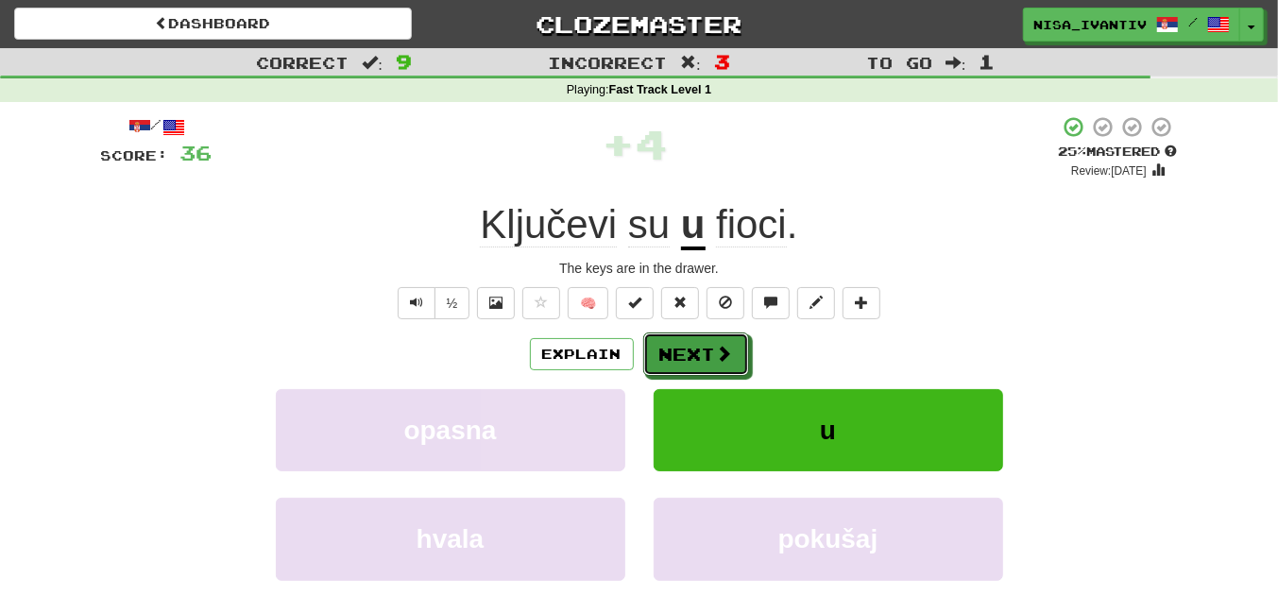
click at [692, 349] on button "Next" at bounding box center [696, 353] width 106 height 43
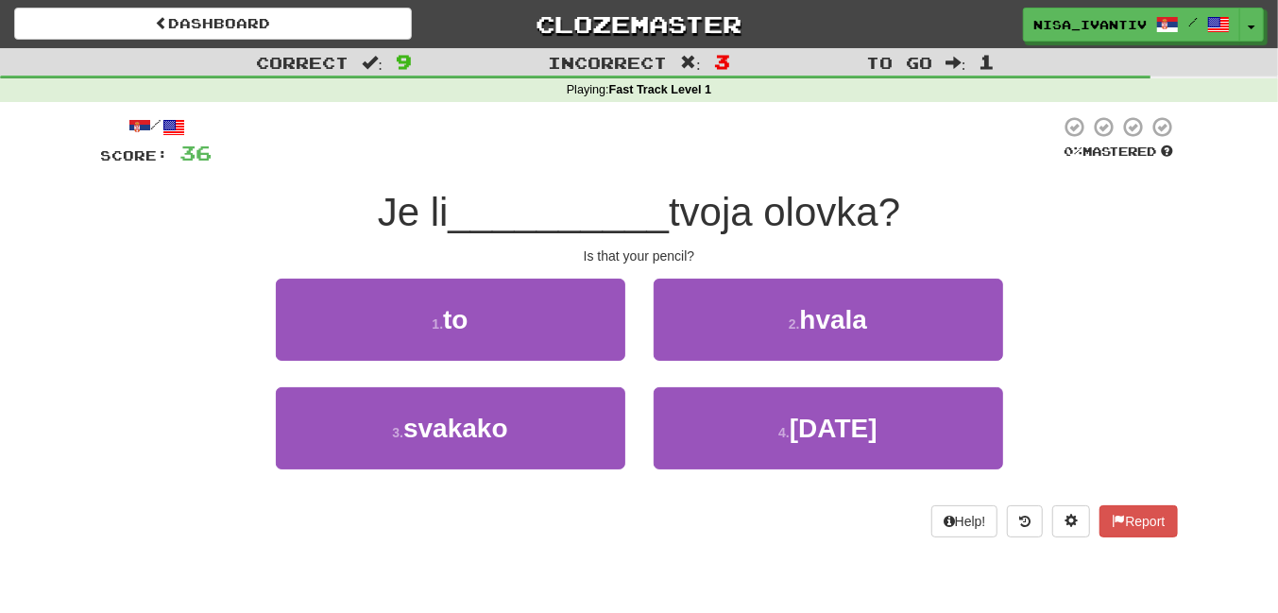
click at [439, 275] on div "/ Score: 36 0 % Mastered Je li __________ tvoja olovka? Is that your pencil? 1 …" at bounding box center [639, 326] width 1077 height 422
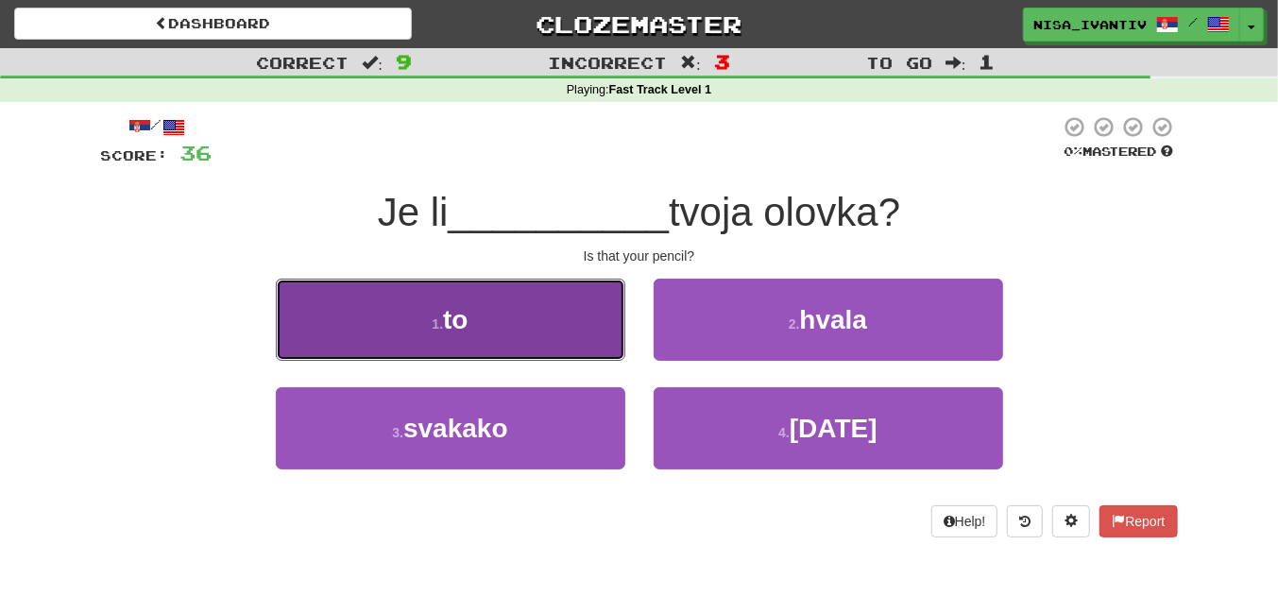
click at [434, 319] on small "1 ." at bounding box center [437, 323] width 11 height 15
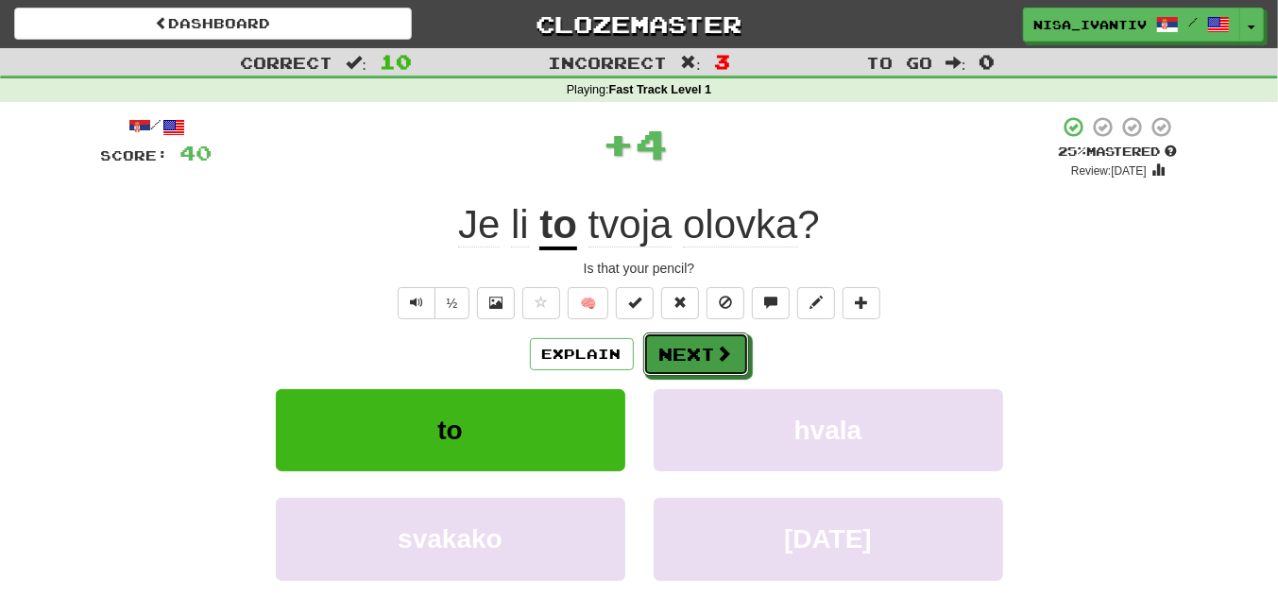
drag, startPoint x: 733, startPoint y: 364, endPoint x: 540, endPoint y: 388, distance: 194.2
click at [540, 388] on div "Explain Next to hvala svakako pola Learn more: to hvala svakako pola" at bounding box center [639, 483] width 1077 height 303
click at [556, 353] on button "Explain" at bounding box center [582, 354] width 104 height 32
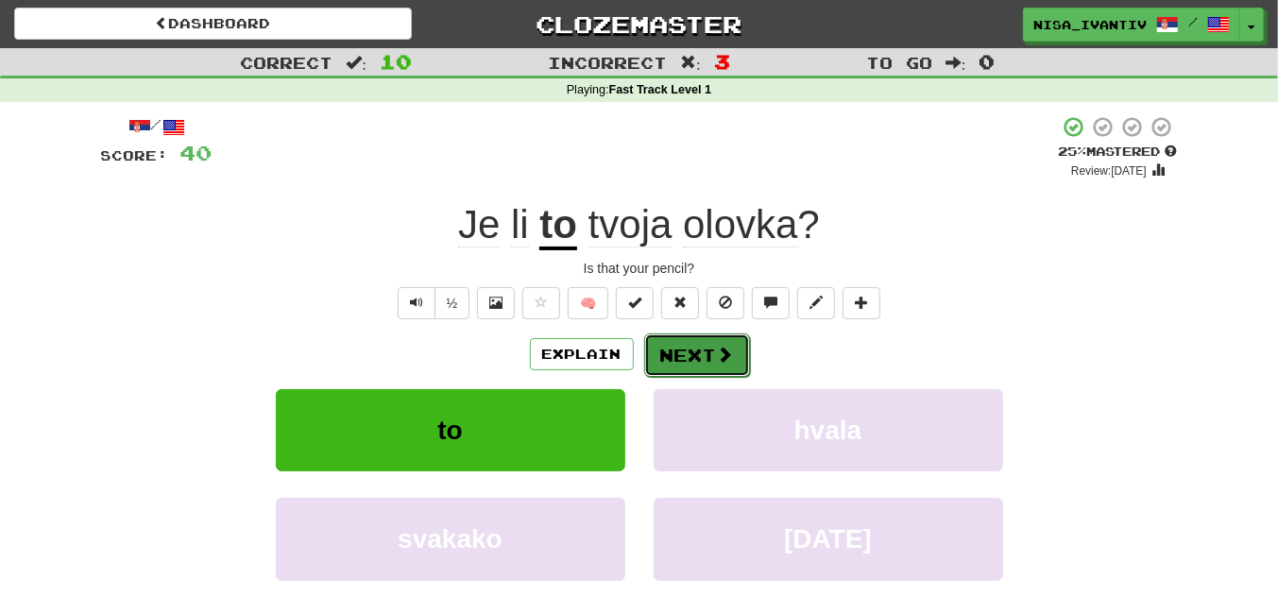
click at [721, 351] on span at bounding box center [725, 354] width 17 height 17
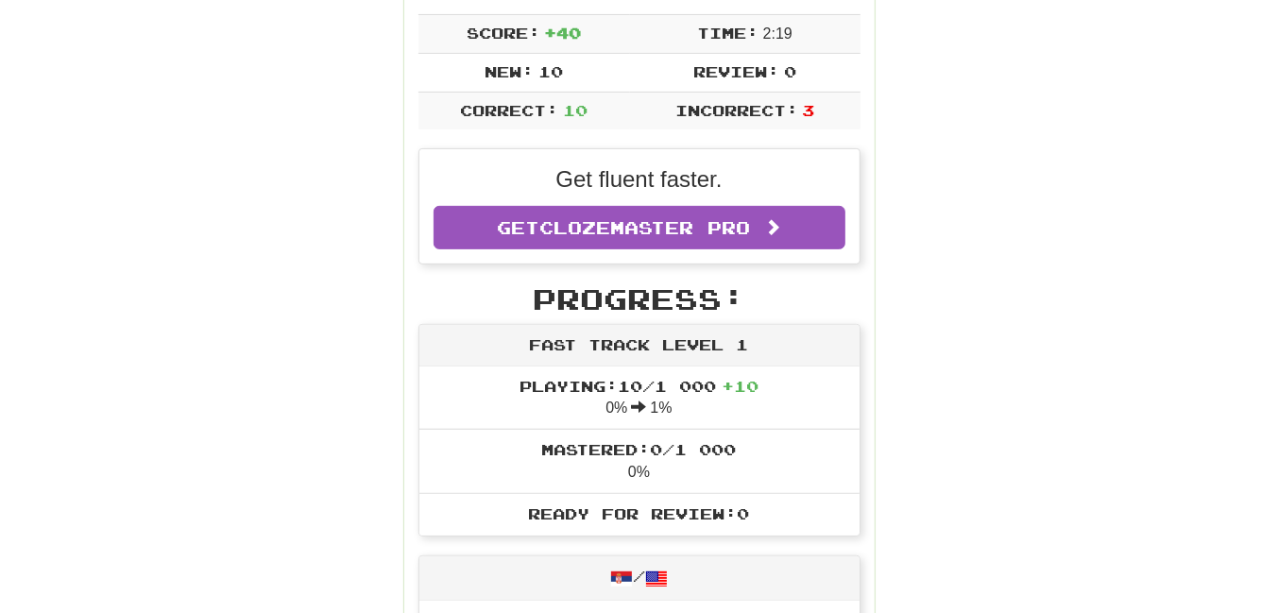
scroll to position [0, 0]
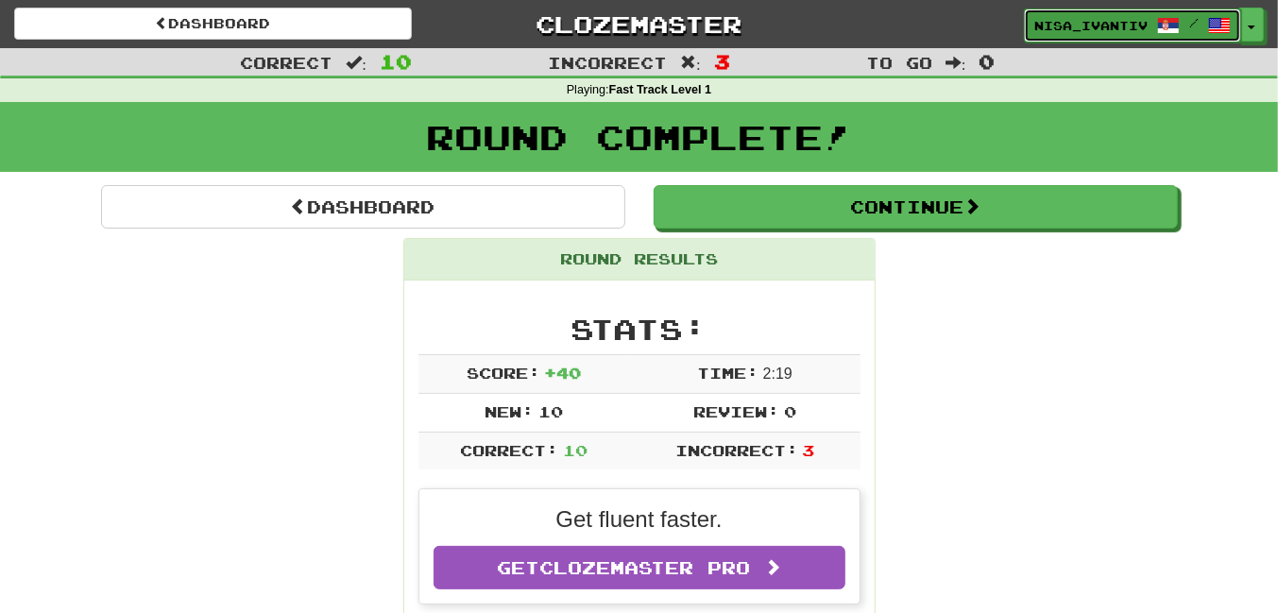
click at [1065, 26] on span "nisa_ivantiv" at bounding box center [1090, 25] width 113 height 17
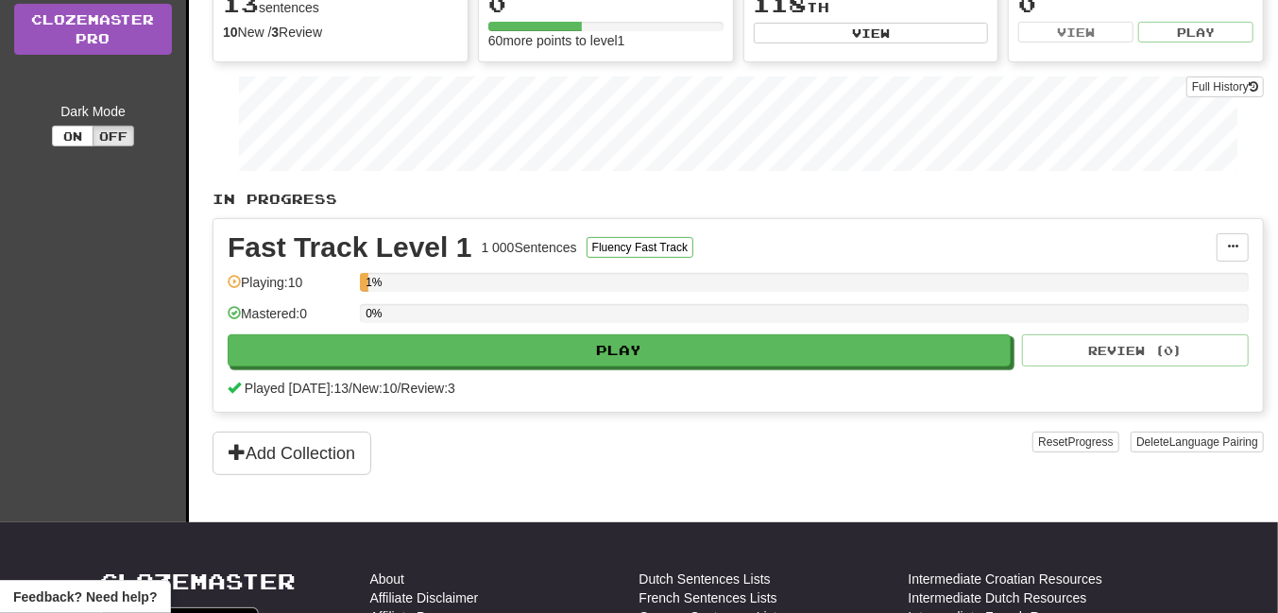
scroll to position [250, 0]
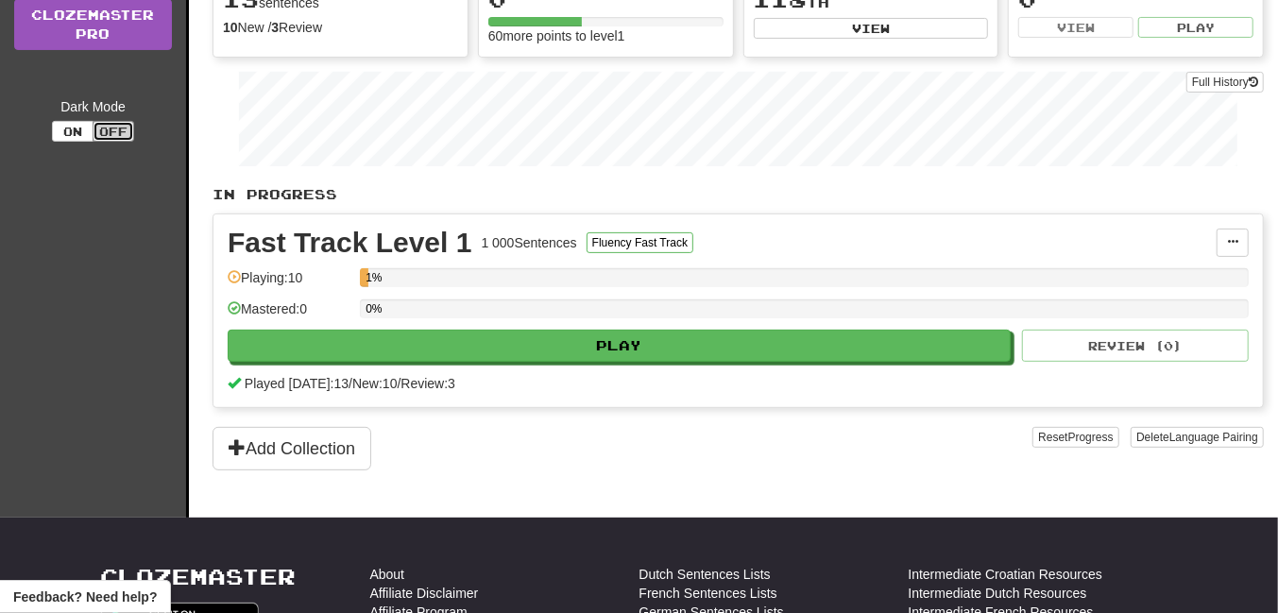
click at [118, 136] on button "Off" at bounding box center [114, 131] width 42 height 21
click at [70, 128] on button "On" at bounding box center [73, 131] width 42 height 21
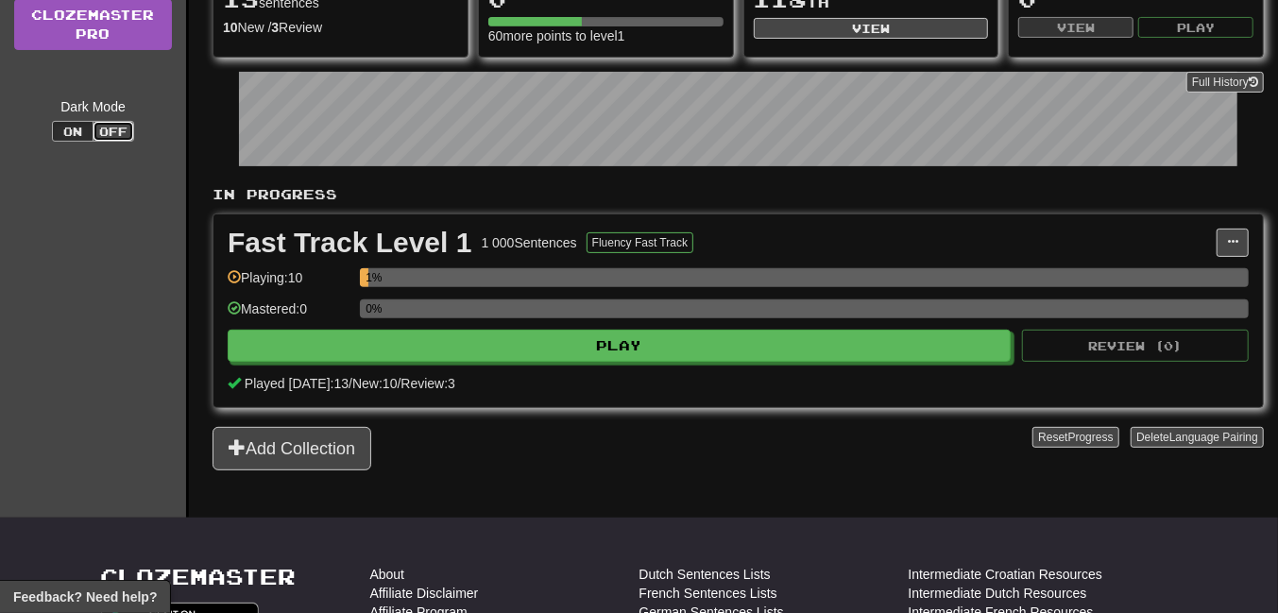
click at [110, 134] on button "Off" at bounding box center [114, 131] width 42 height 21
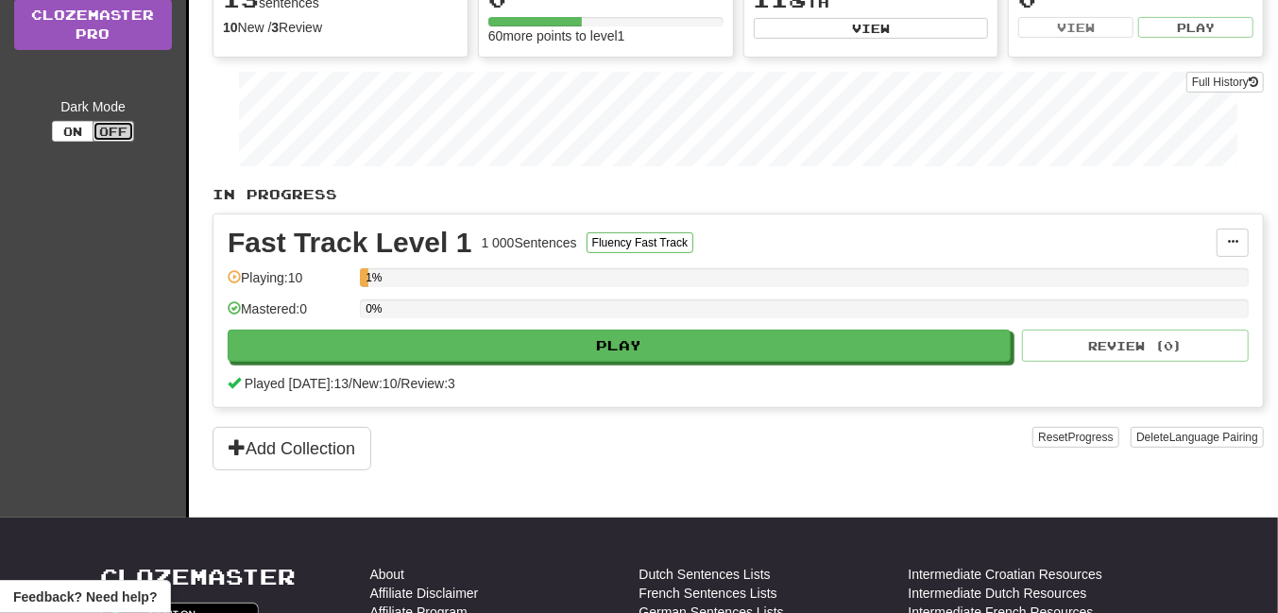
scroll to position [0, 0]
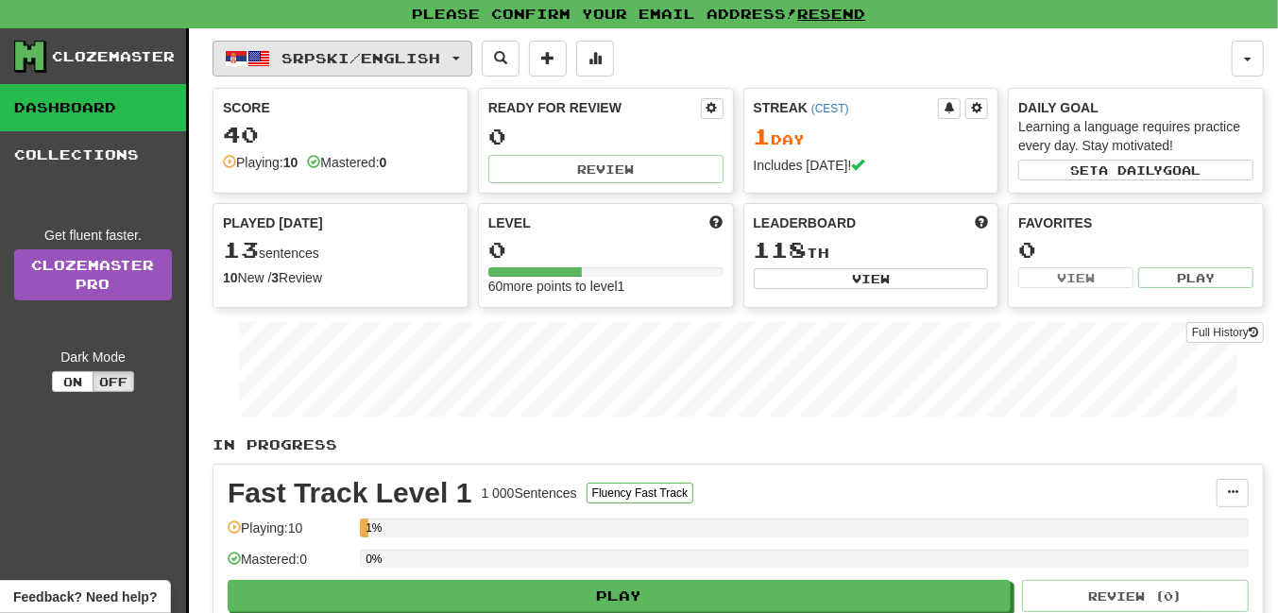
click at [464, 49] on button "Srpski / English" at bounding box center [342, 59] width 260 height 36
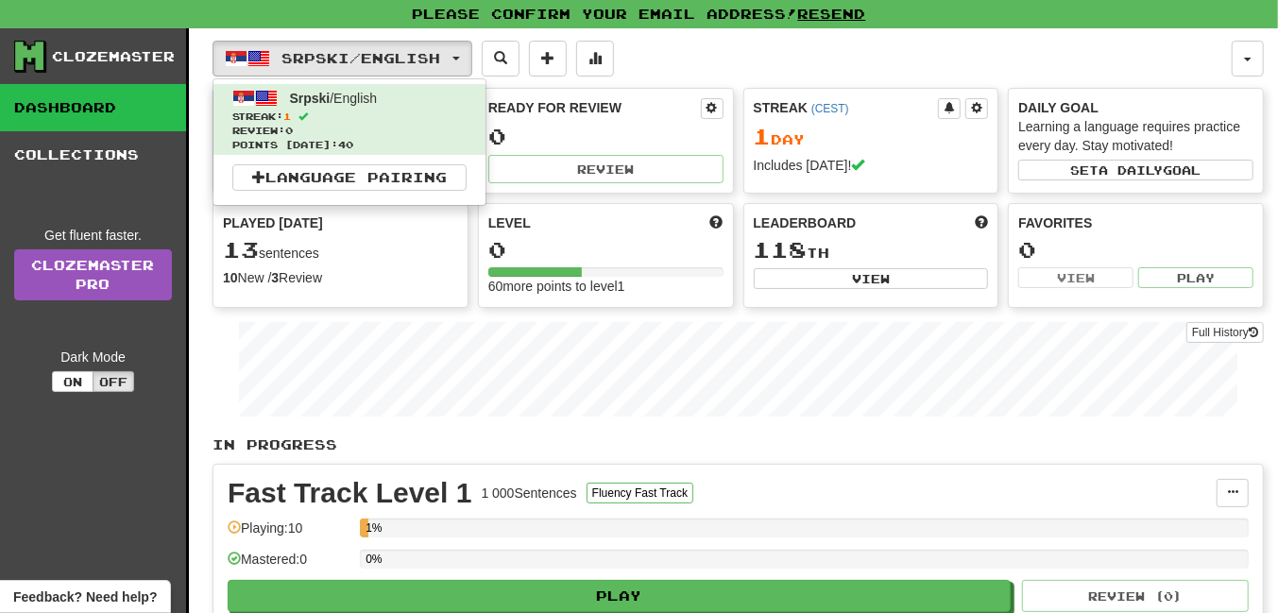
click at [1231, 59] on div "Srpski / English Srpski / English Streak: 1 Review: 0 Points today: 40 Language…" at bounding box center [721, 59] width 1019 height 36
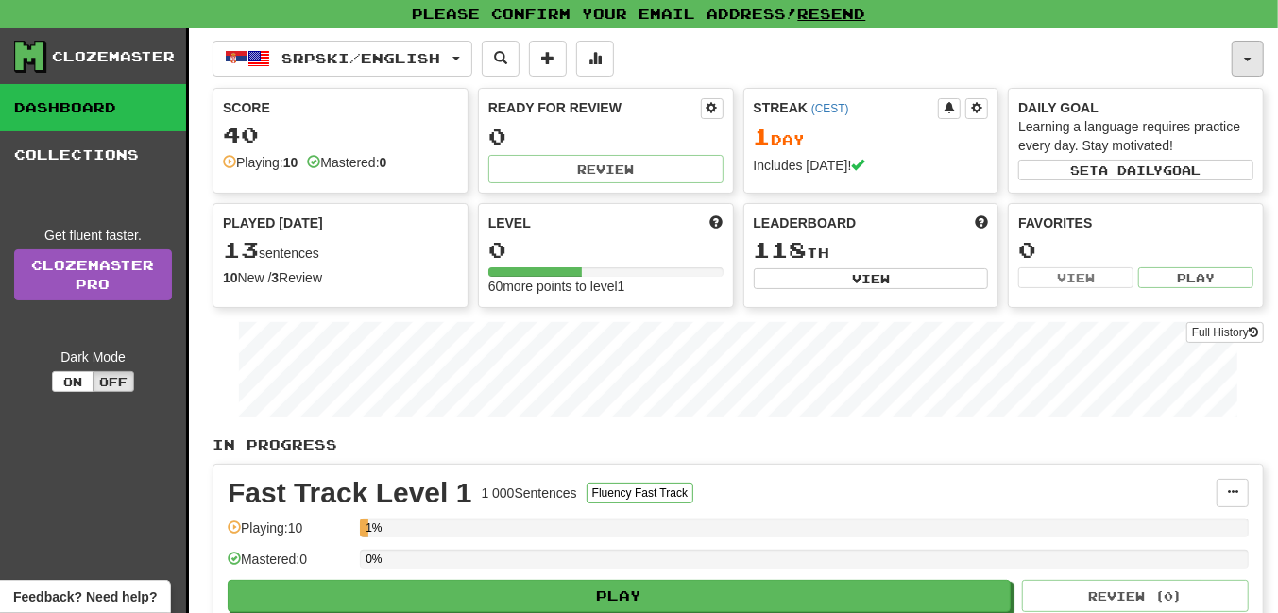
click at [1242, 62] on button "button" at bounding box center [1247, 59] width 32 height 36
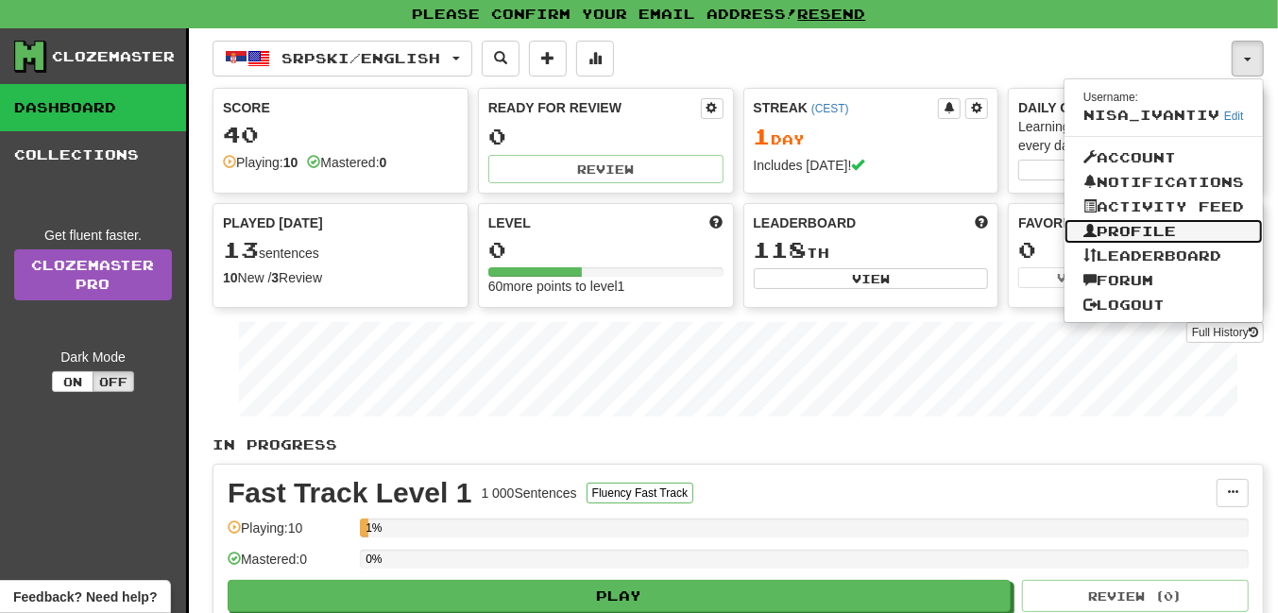
click at [1141, 232] on link "Profile" at bounding box center [1163, 231] width 198 height 25
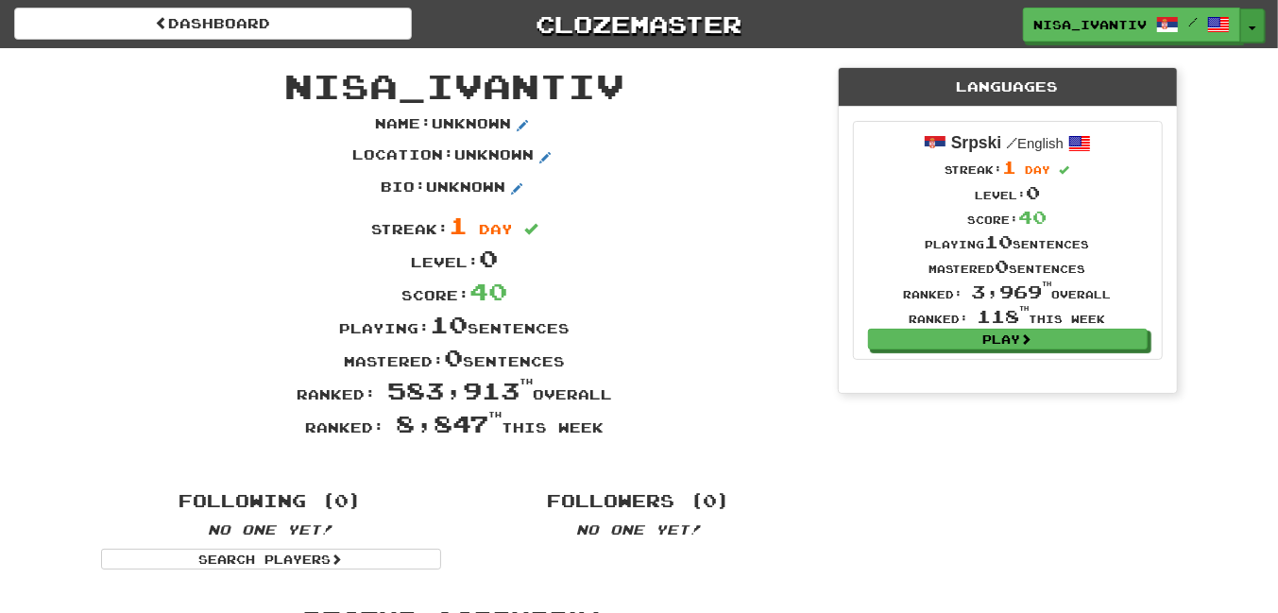
click at [1247, 23] on button "Toggle Dropdown" at bounding box center [1252, 25] width 25 height 34
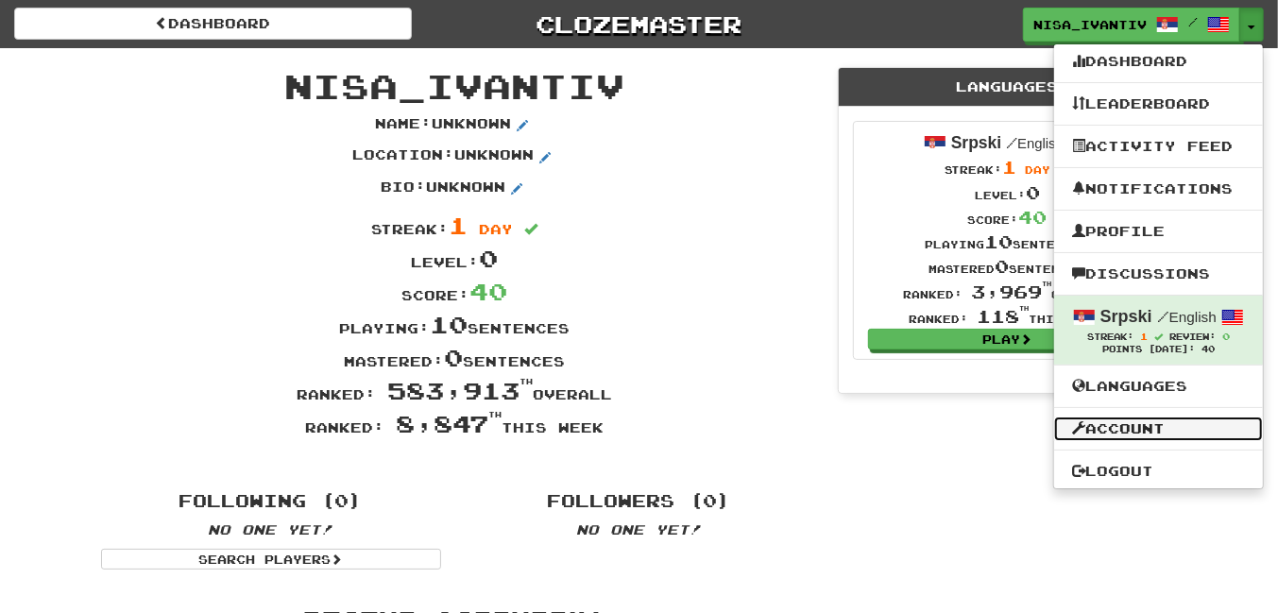
click at [1118, 422] on link "Account" at bounding box center [1158, 428] width 209 height 25
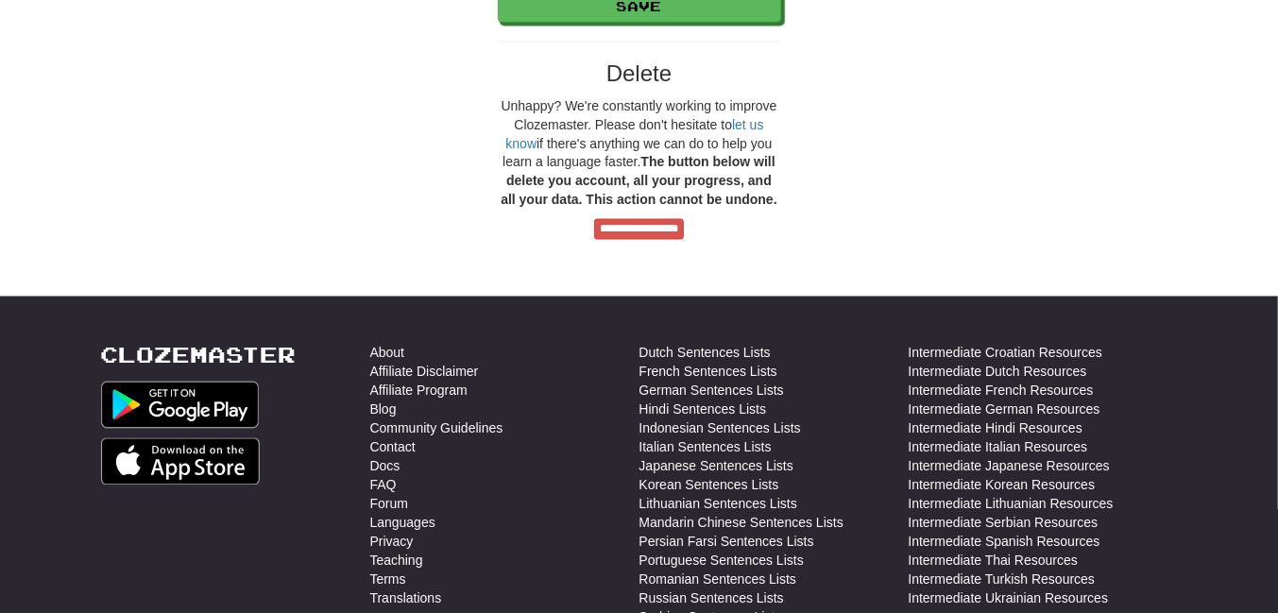
scroll to position [1766, 0]
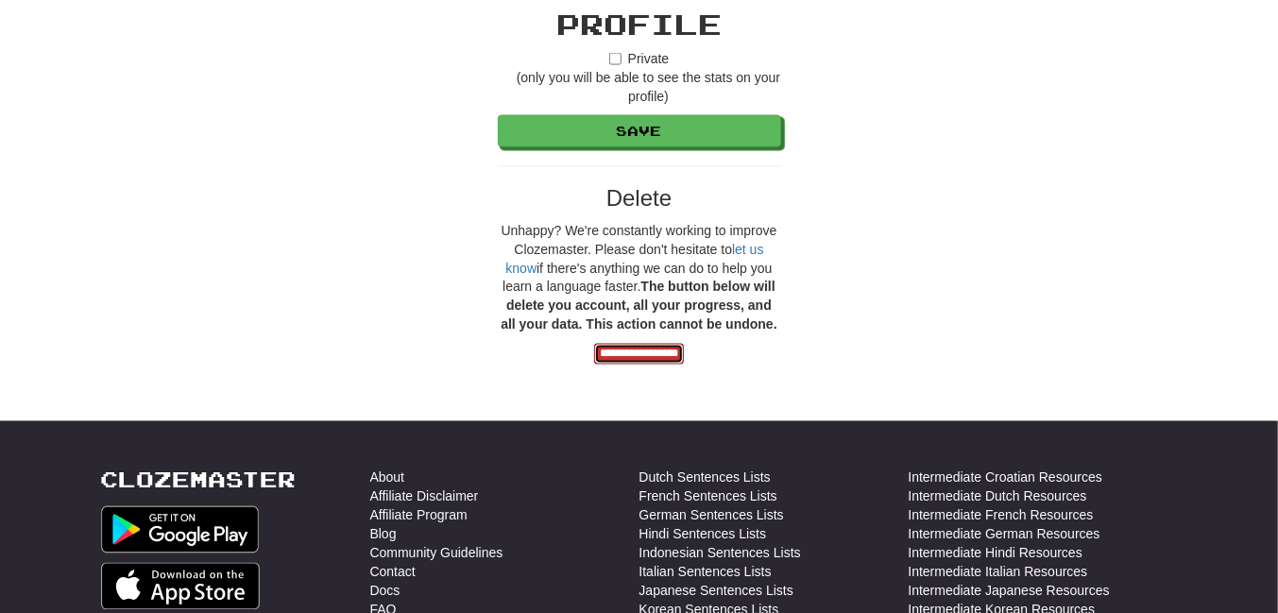
click at [631, 348] on input "**********" at bounding box center [639, 354] width 90 height 21
